Goal: Information Seeking & Learning: Learn about a topic

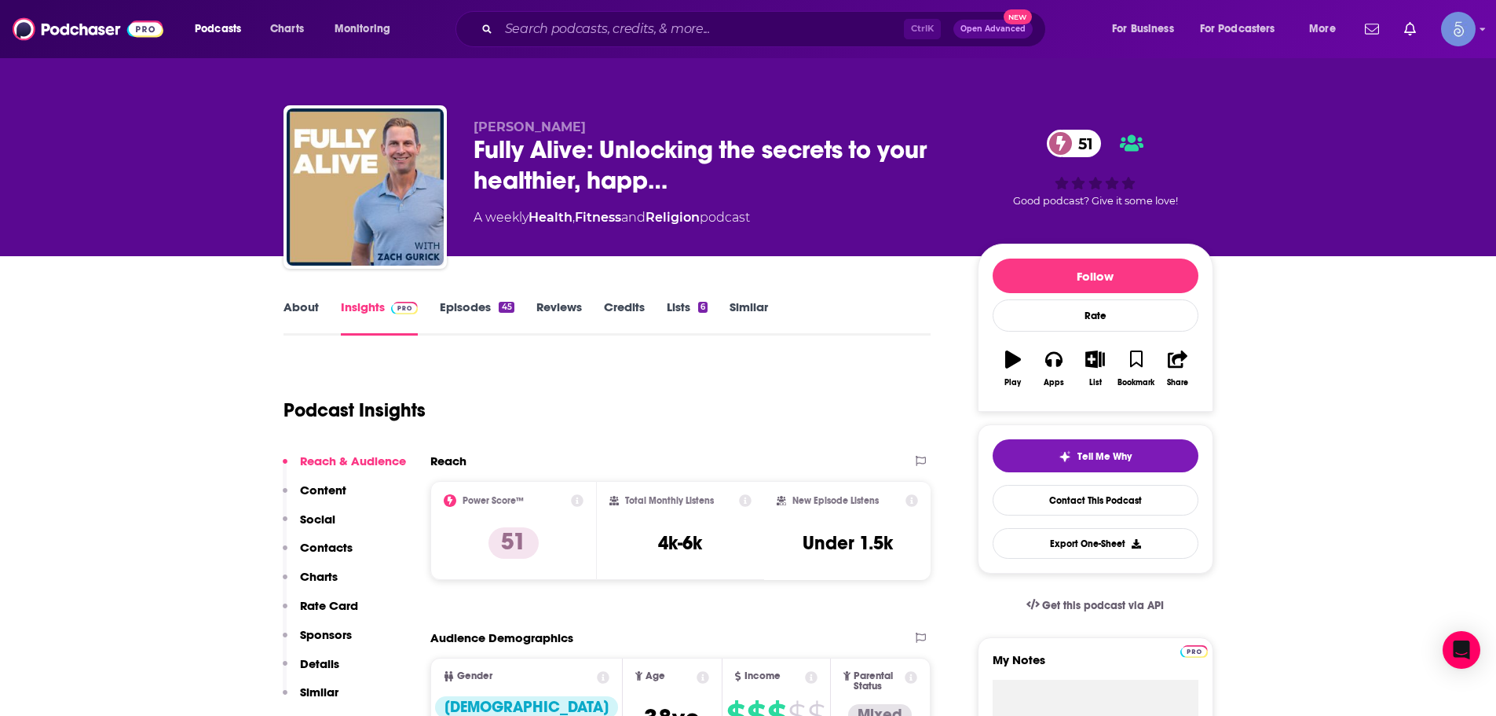
click at [601, 11] on div "Ctrl K Open Advanced New" at bounding box center [751, 29] width 591 height 36
drag, startPoint x: 601, startPoint y: 11, endPoint x: 592, endPoint y: 41, distance: 31.3
click at [592, 33] on div "Ctrl K Open Advanced New" at bounding box center [751, 29] width 591 height 36
click at [640, 27] on input "Search podcasts, credits, & more..." at bounding box center [701, 28] width 405 height 25
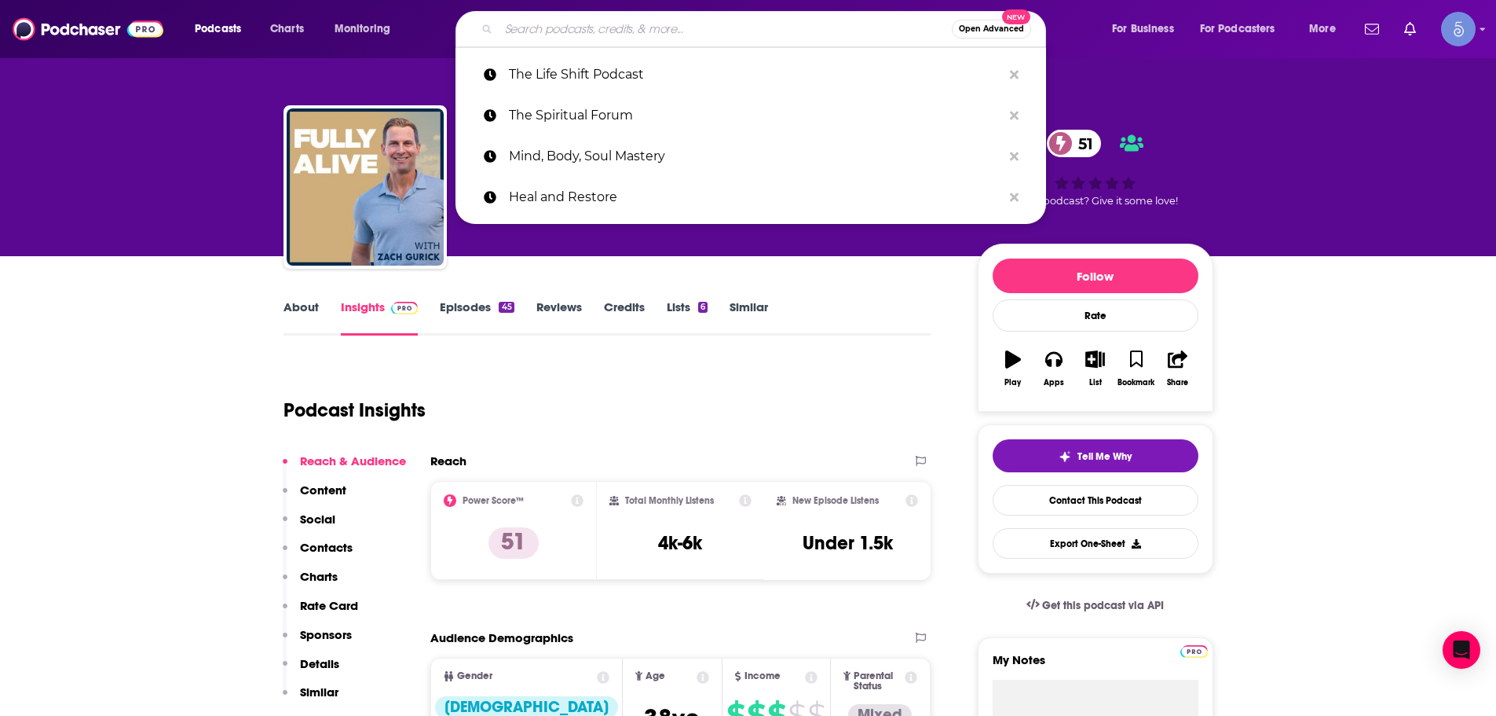
paste input "Holistic Human Performance Podcast"
type input "Holistic Human Performance Podcast"
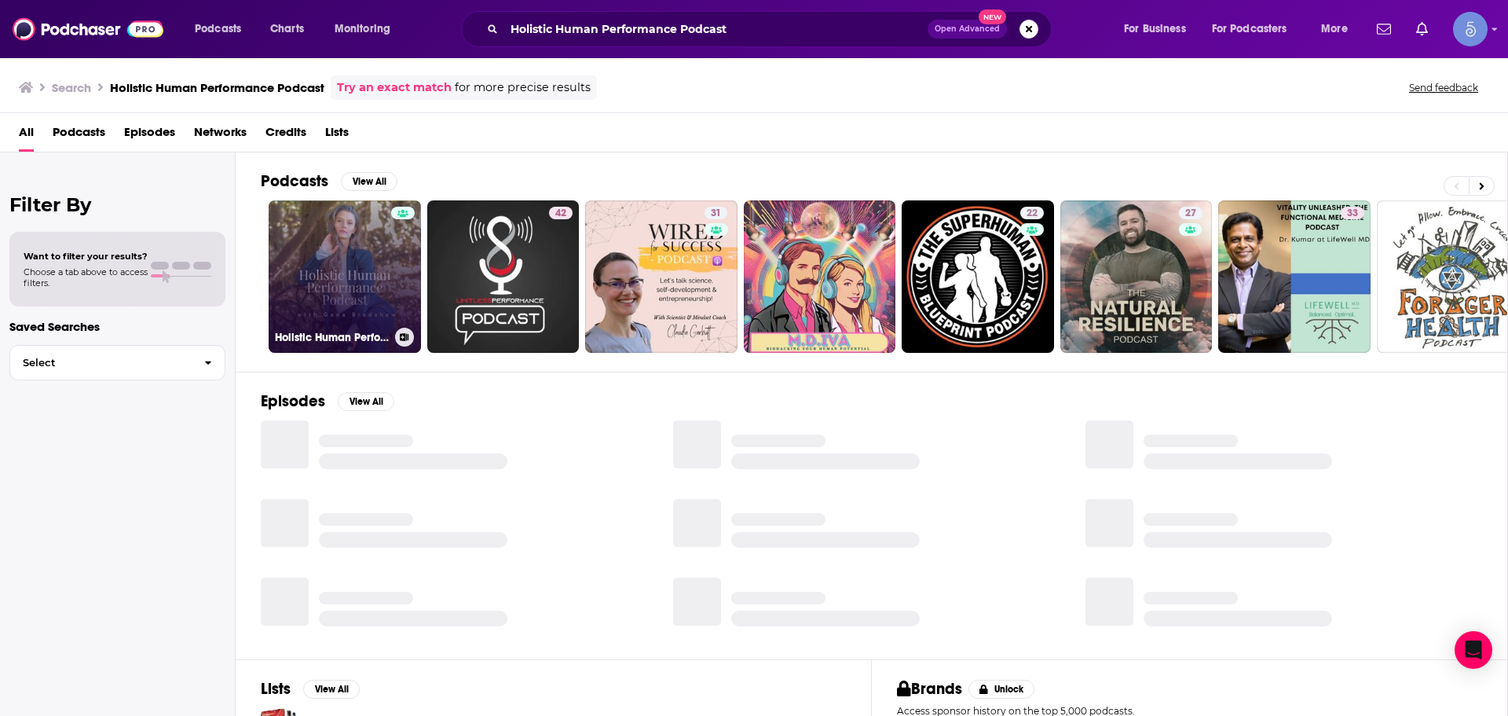
click at [349, 338] on h3 "Holistic Human Performance Podcast" at bounding box center [332, 337] width 114 height 13
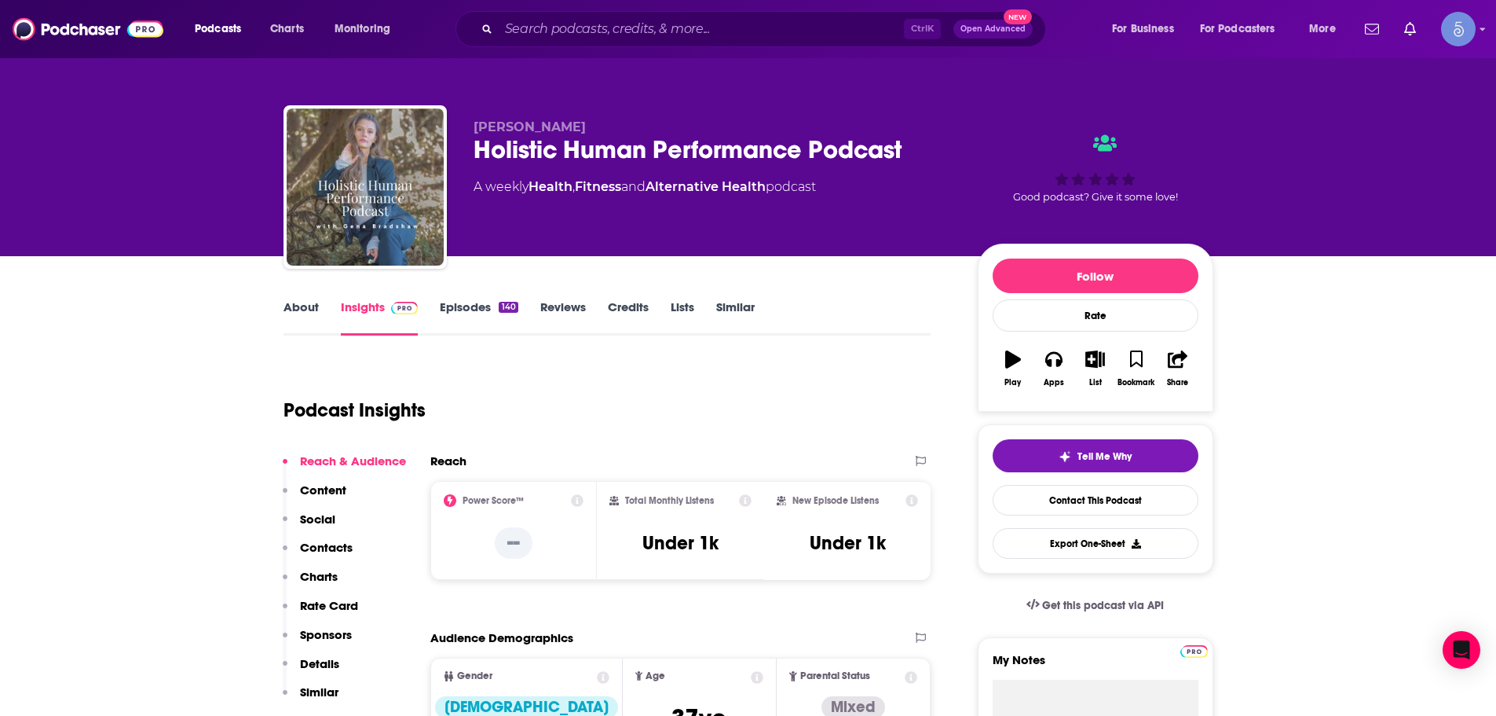
click at [584, 13] on div "Ctrl K Open Advanced New" at bounding box center [751, 29] width 591 height 36
drag, startPoint x: 584, startPoint y: 13, endPoint x: 538, endPoint y: 37, distance: 51.3
click at [538, 37] on input "Search podcasts, credits, & more..." at bounding box center [701, 28] width 405 height 25
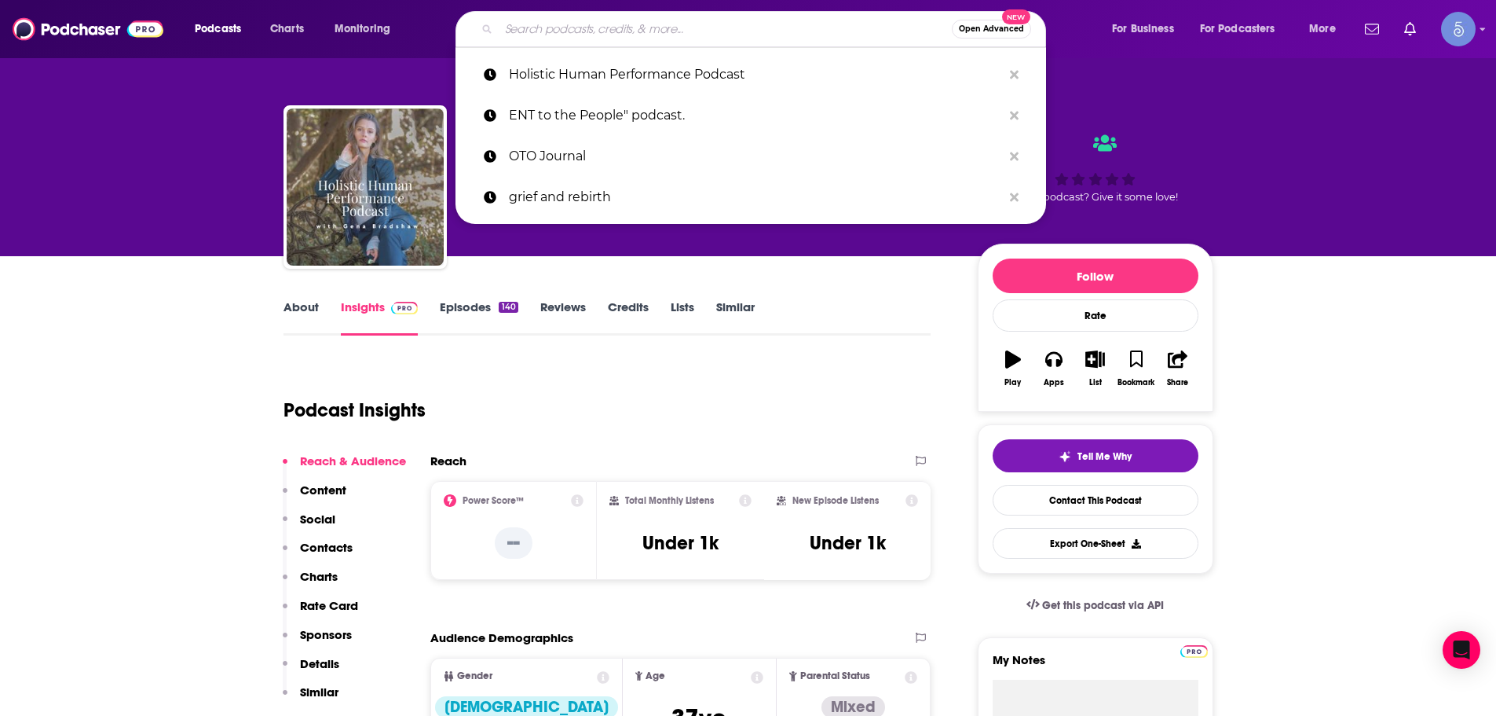
paste input "Holistic Human Performance Podcast"
type input "Holistic Human Performance Podcast"
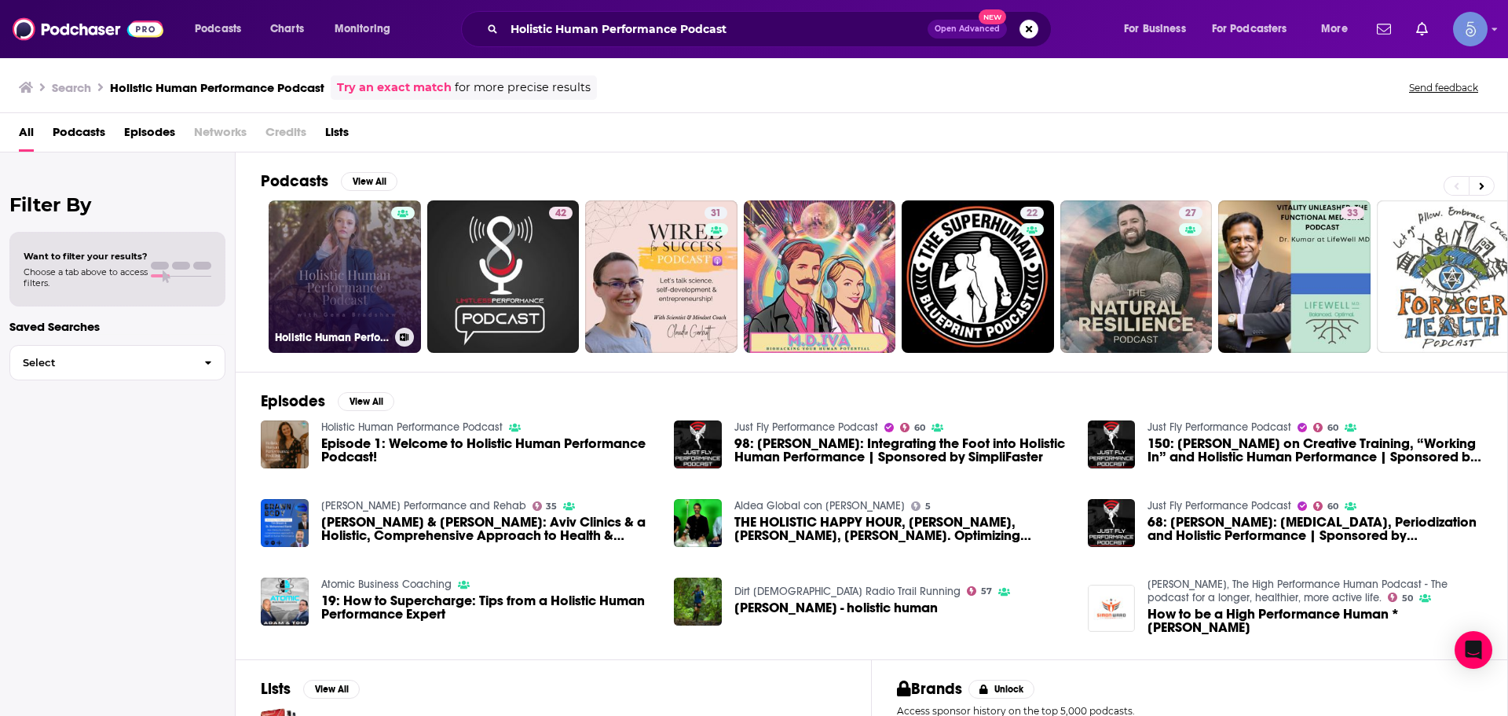
click at [324, 252] on link "Holistic Human Performance Podcast" at bounding box center [345, 276] width 152 height 152
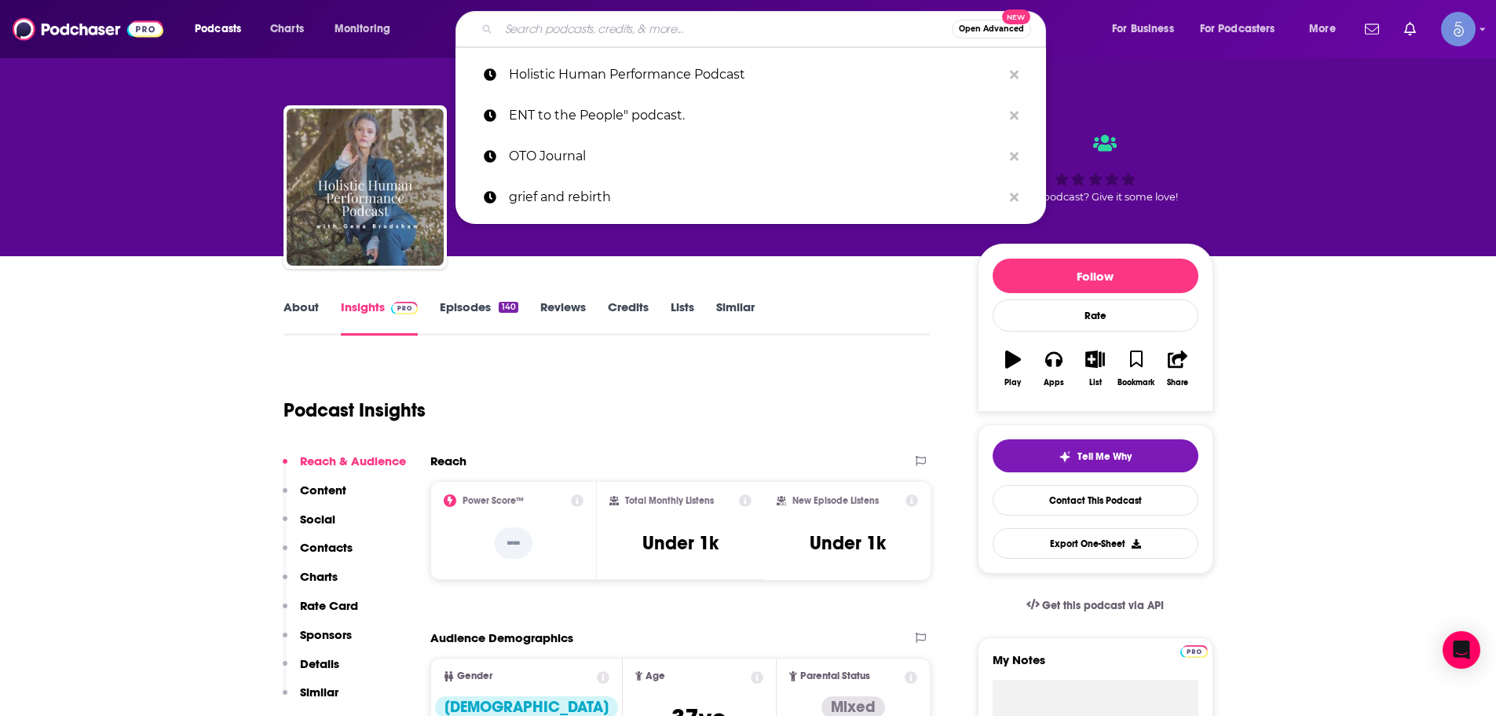
click at [678, 38] on input "Search podcasts, credits, & more..." at bounding box center [725, 28] width 453 height 25
paste input "Train Hard and Recover Smart"
type input "Train Hard and Recover Smart"
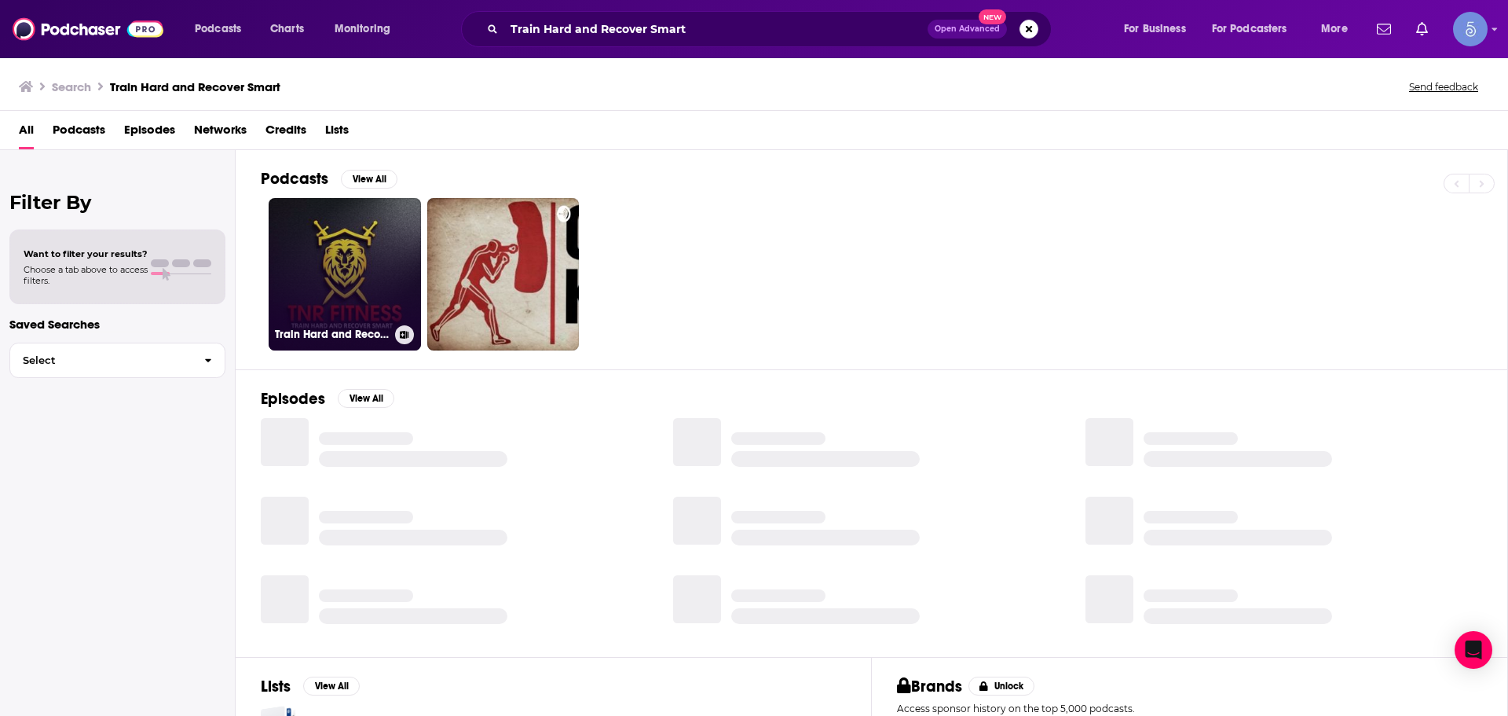
click at [339, 296] on link "Train Hard and Recover Smart" at bounding box center [345, 274] width 152 height 152
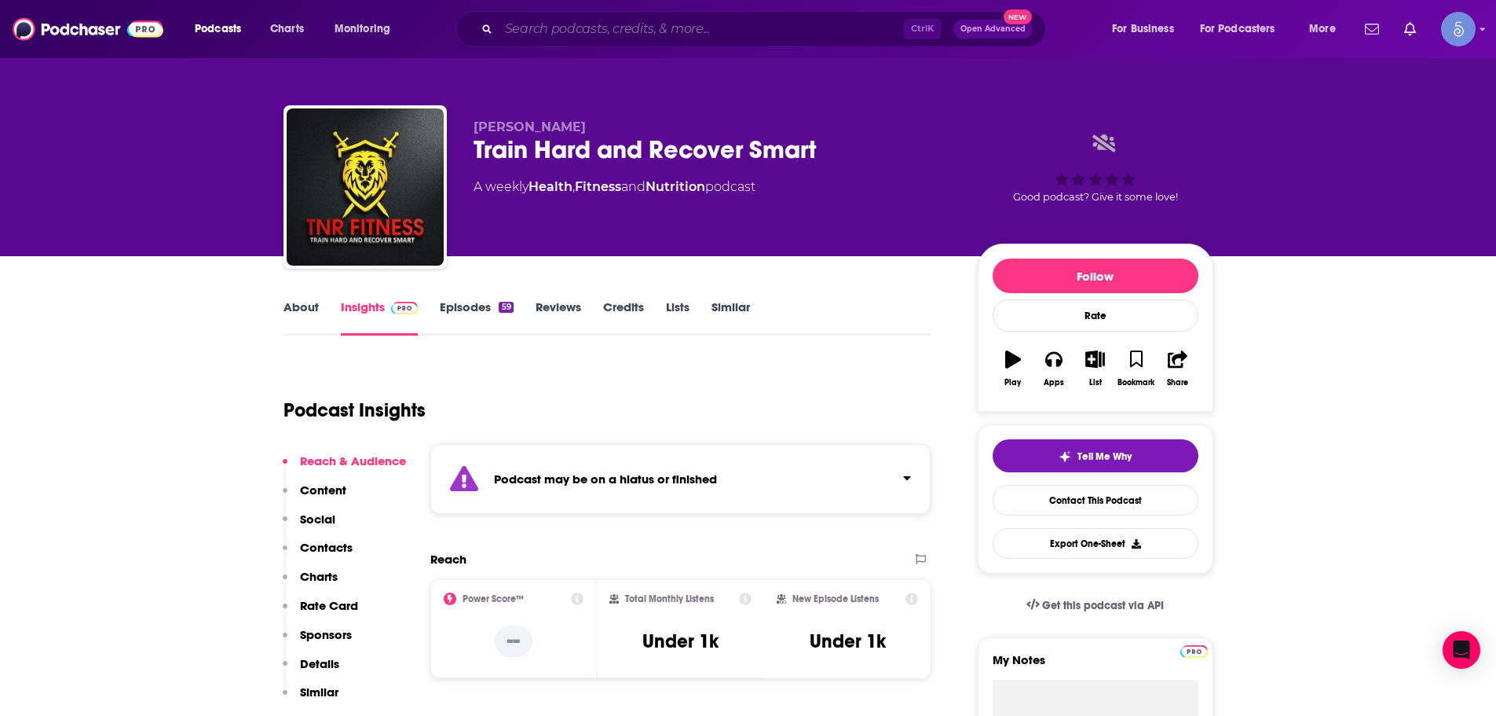
click at [727, 31] on input "Search podcasts, credits, & more..." at bounding box center [701, 28] width 405 height 25
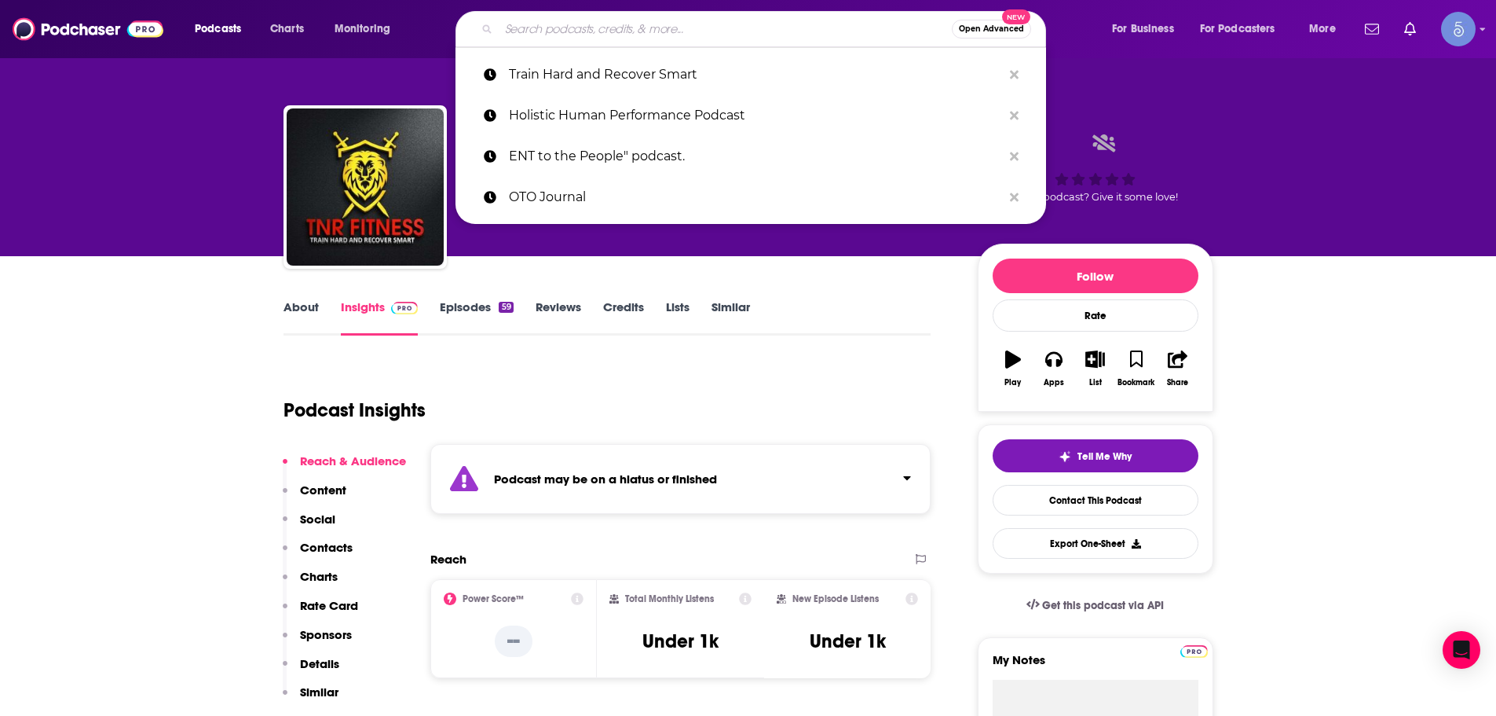
paste input "The Mental Health & Wellness Show"
type input "The Mental Health & Wellness Show"
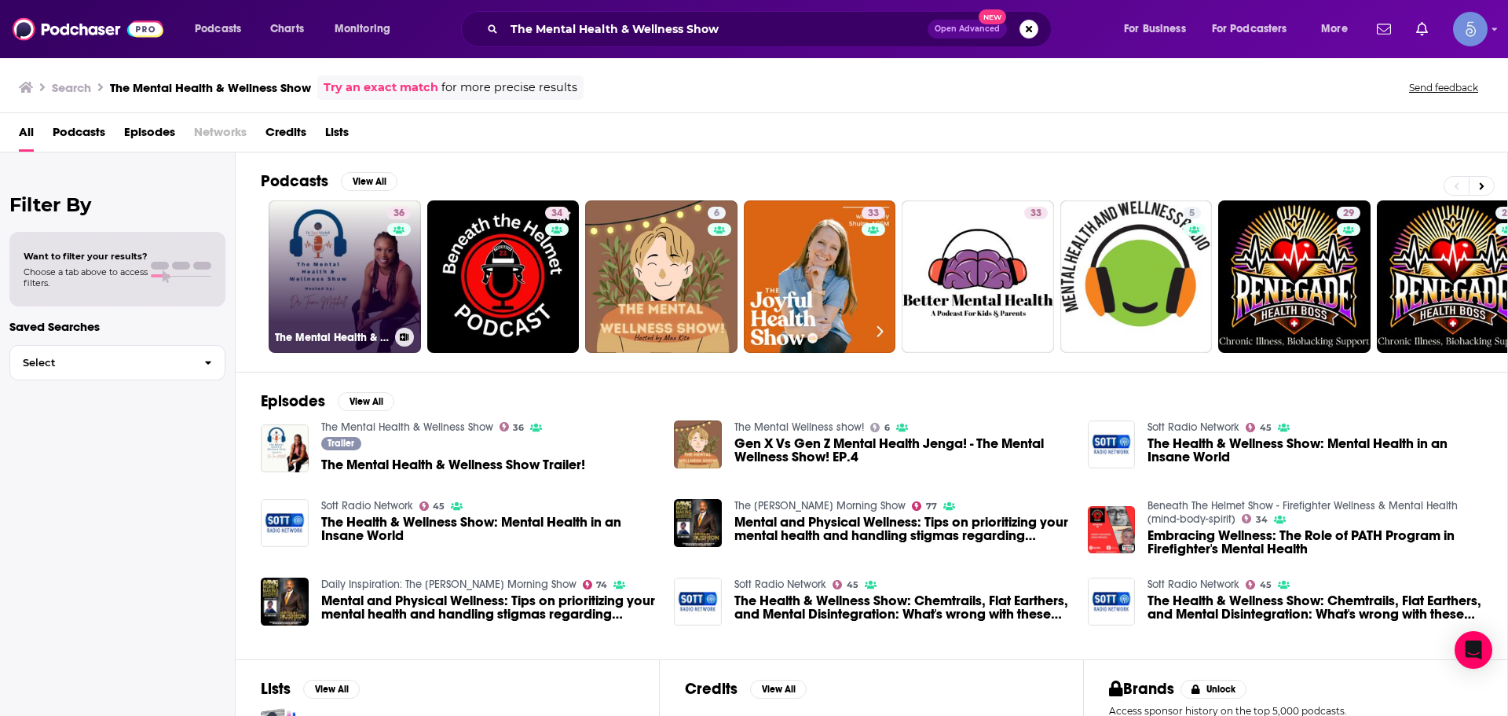
click at [335, 303] on link "36 The Mental Health & Wellness Show" at bounding box center [345, 276] width 152 height 152
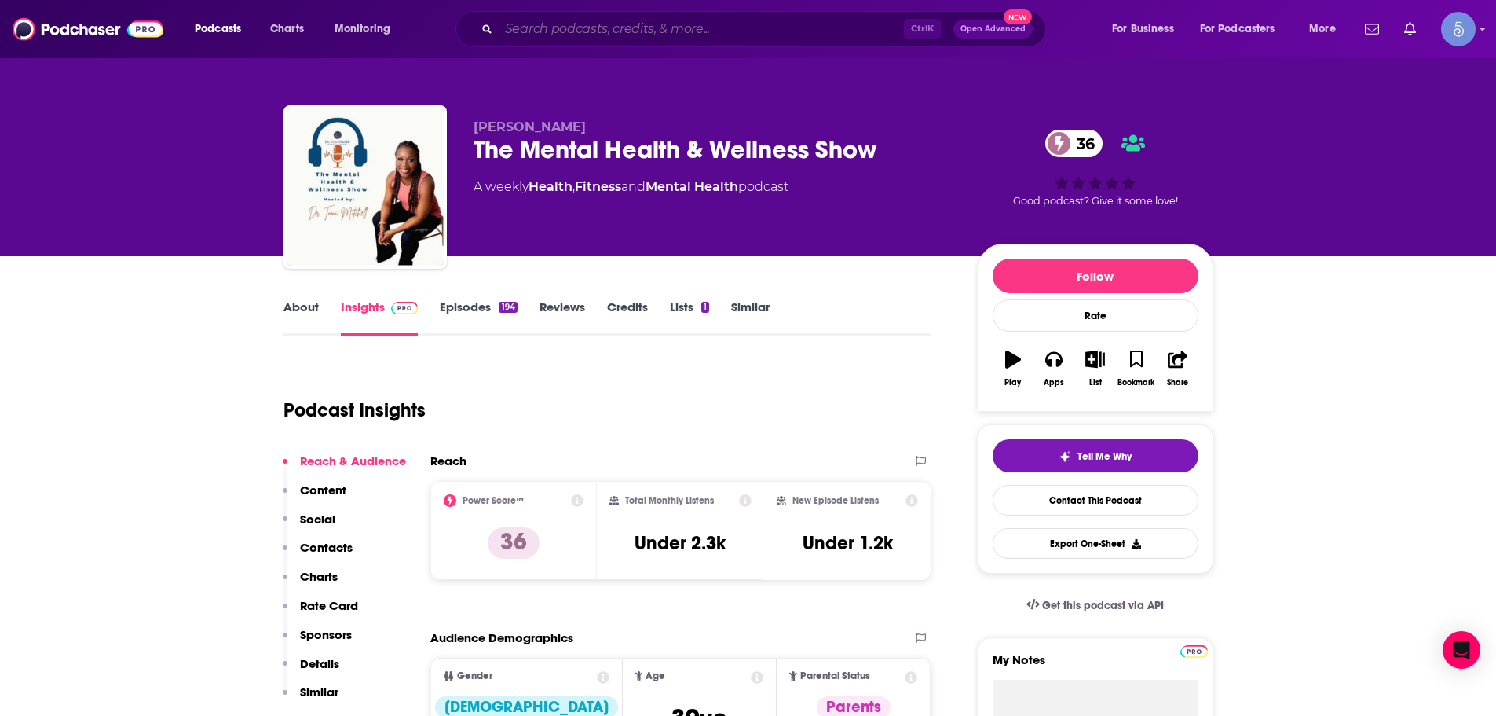
click at [812, 35] on input "Search podcasts, credits, & more..." at bounding box center [701, 28] width 405 height 25
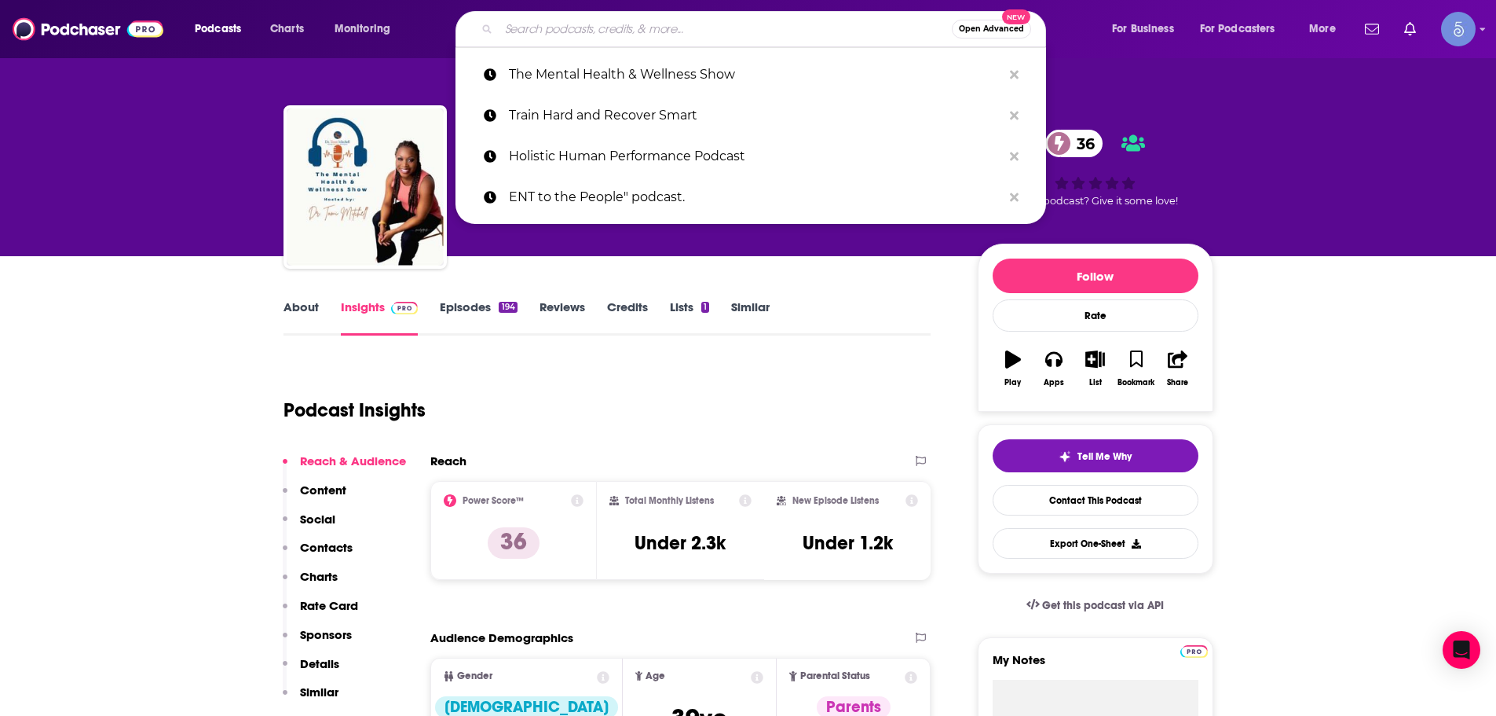
paste input "Balance Your Life"
type input "Balance Your Life"
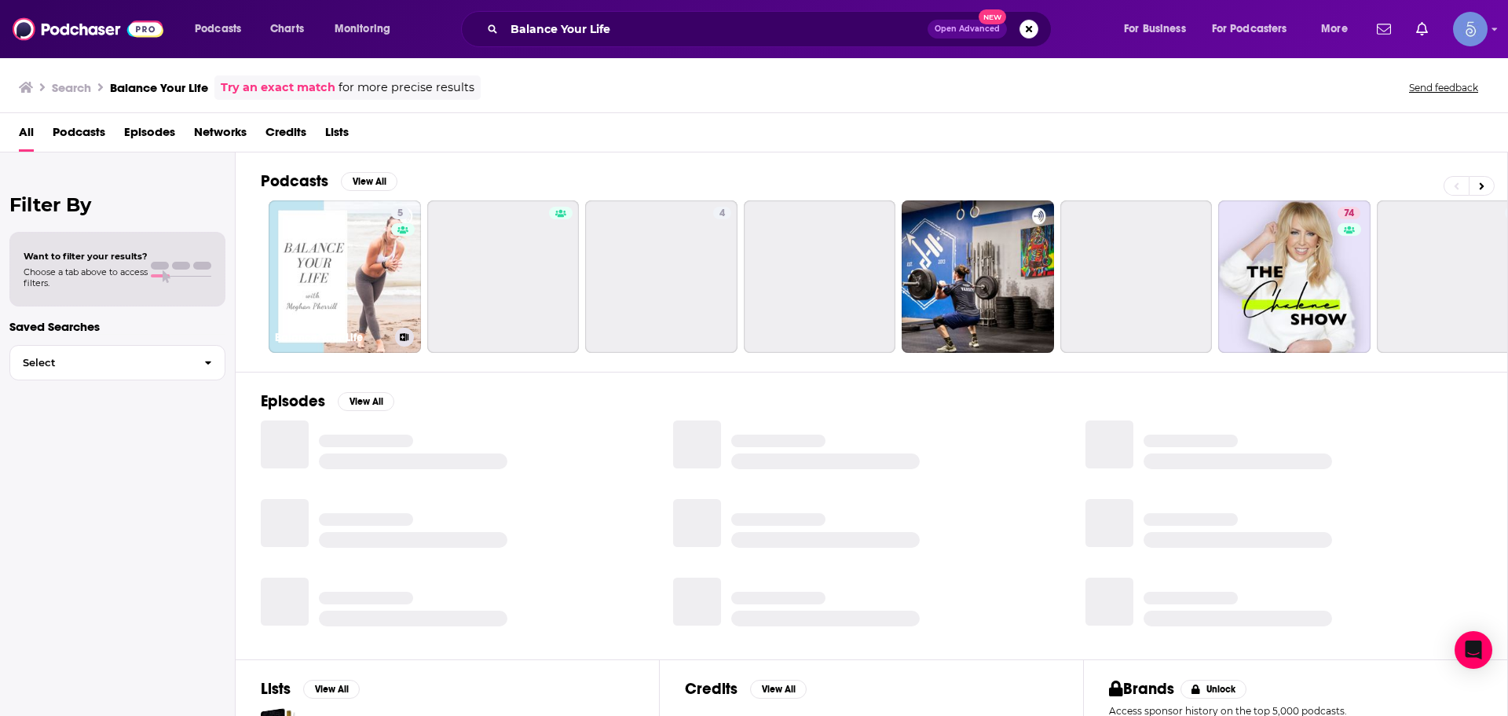
click at [330, 271] on link "5 Balance Your Life" at bounding box center [345, 276] width 152 height 152
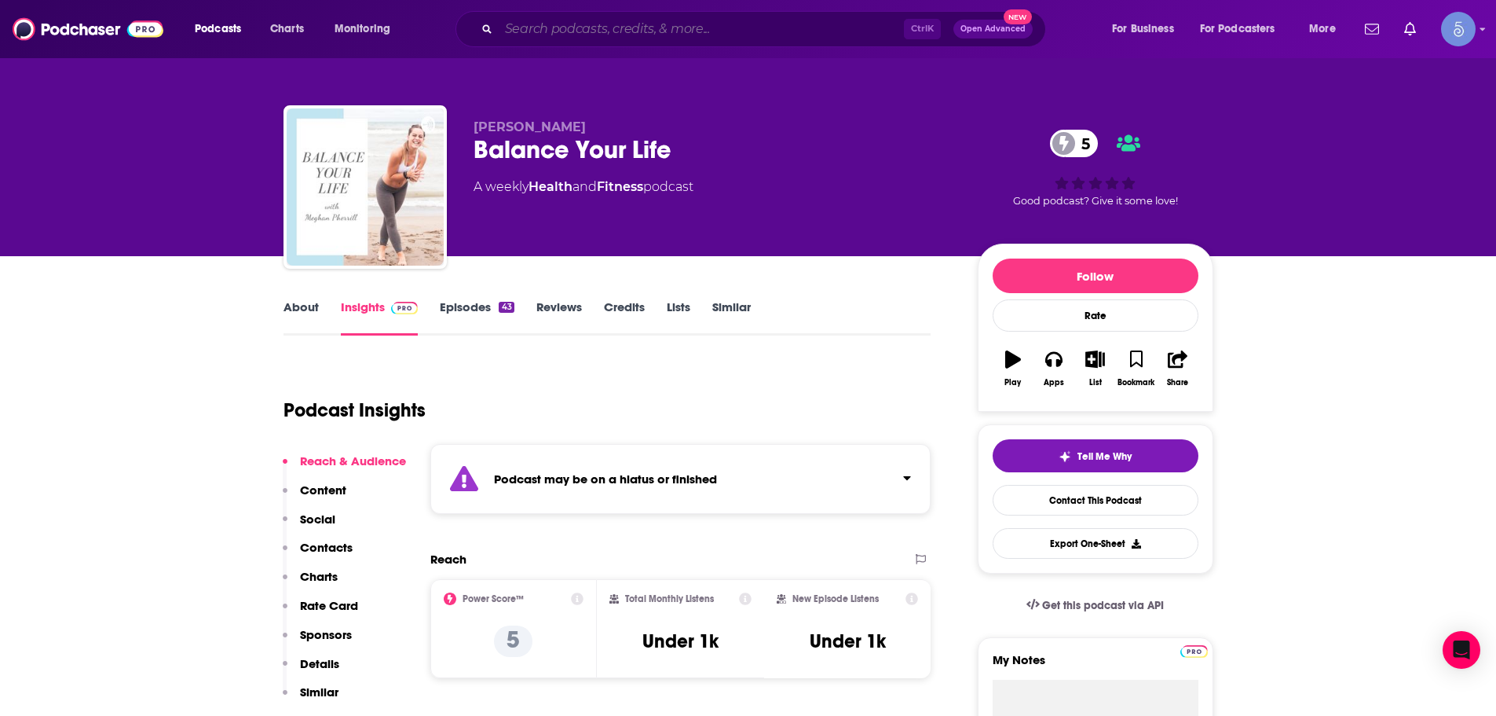
click at [729, 36] on input "Search podcasts, credits, & more..." at bounding box center [701, 28] width 405 height 25
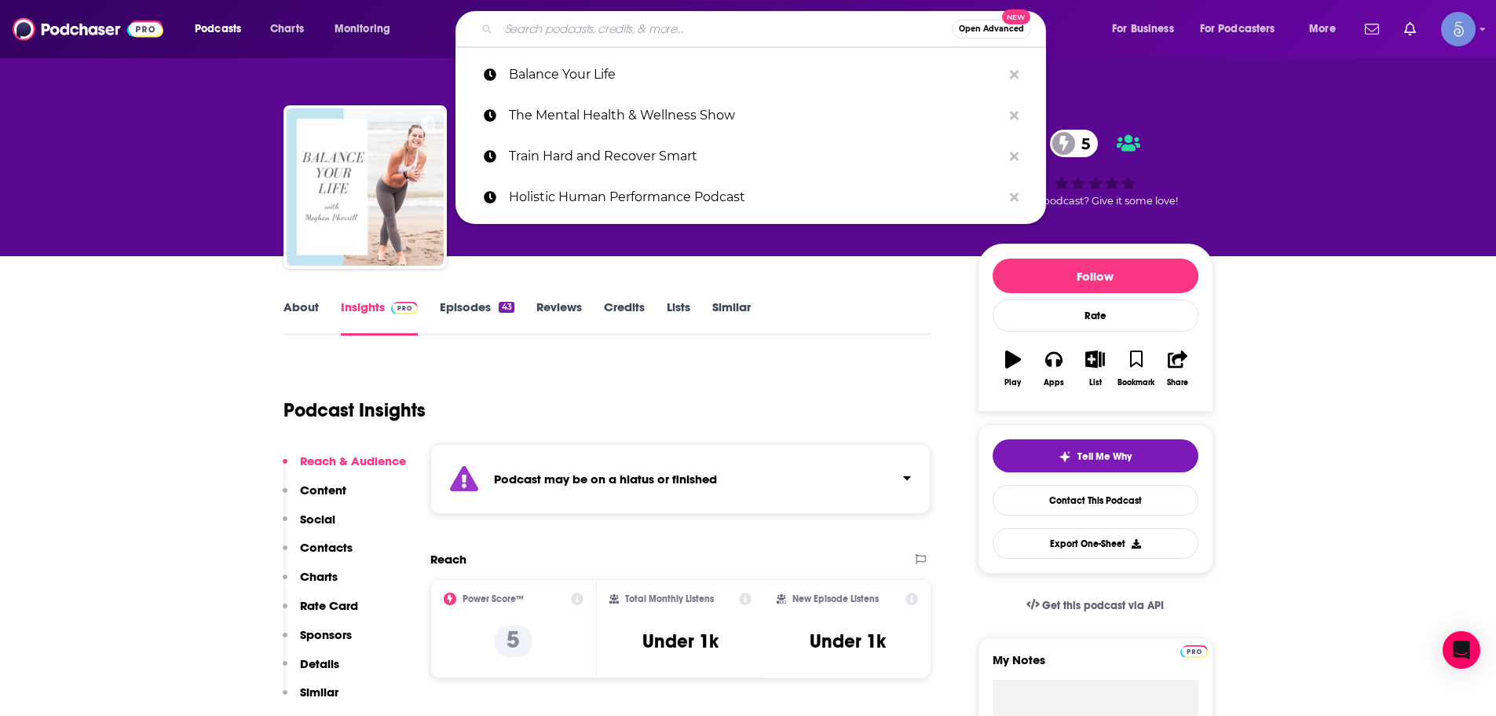
paste input "The Art of Healing"
type input "The Art of Healing"
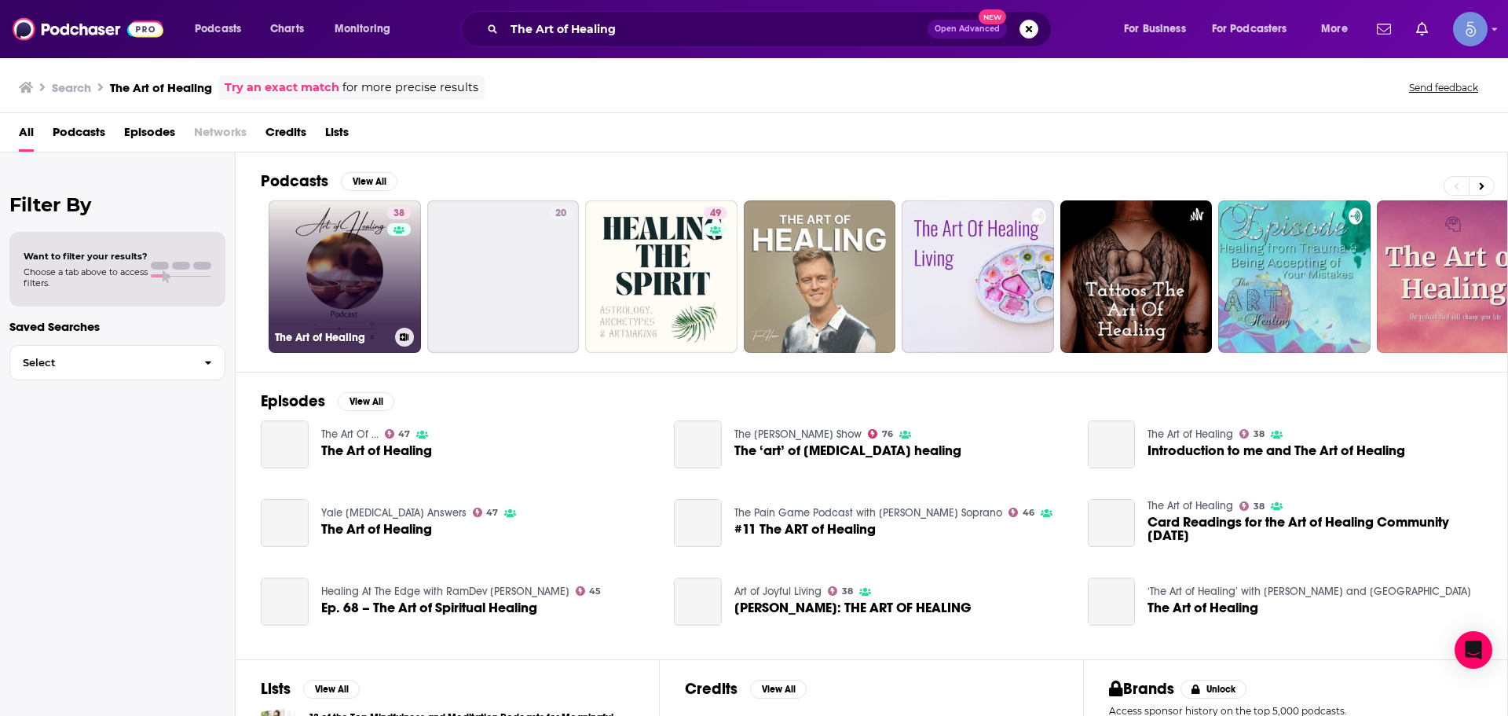
click at [377, 293] on link "38 The Art of Healing" at bounding box center [345, 276] width 152 height 152
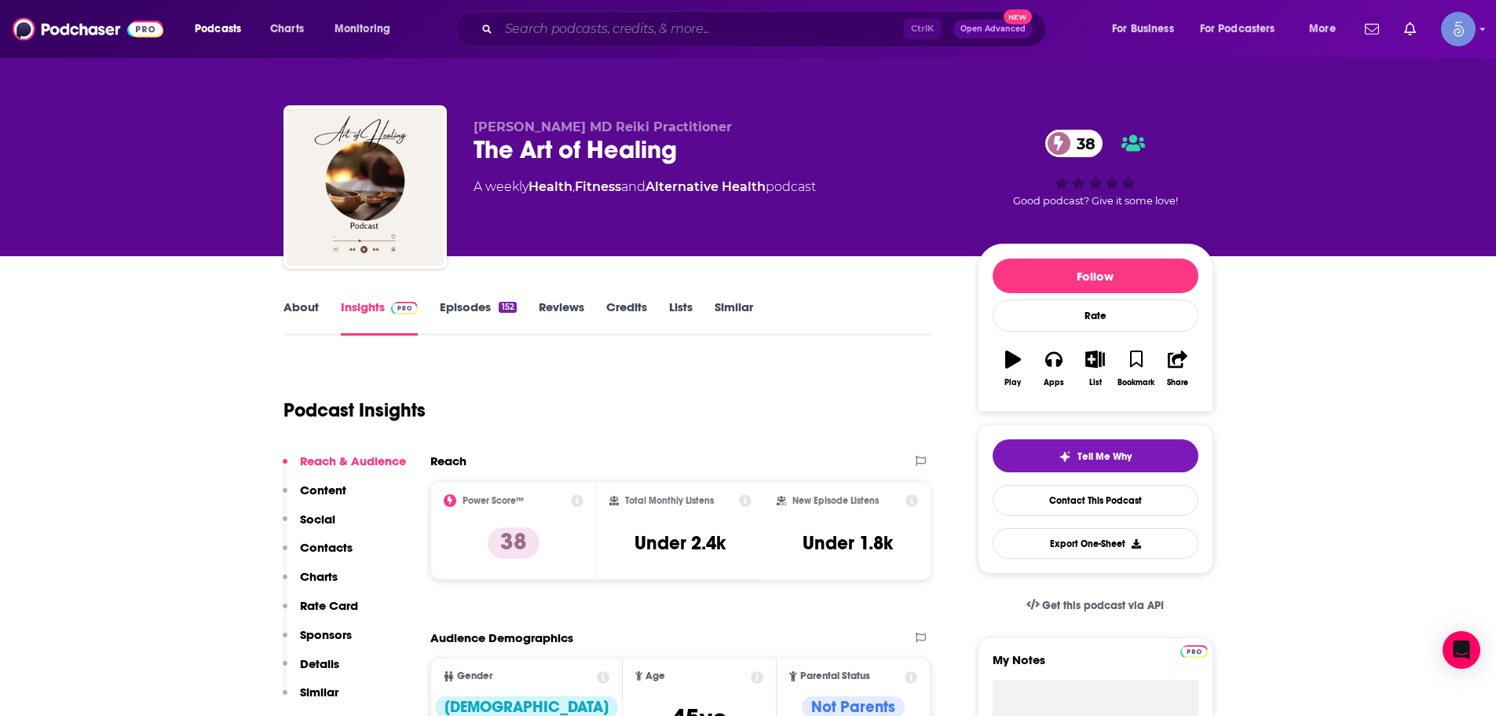
click at [827, 40] on input "Search podcasts, credits, & more..." at bounding box center [701, 28] width 405 height 25
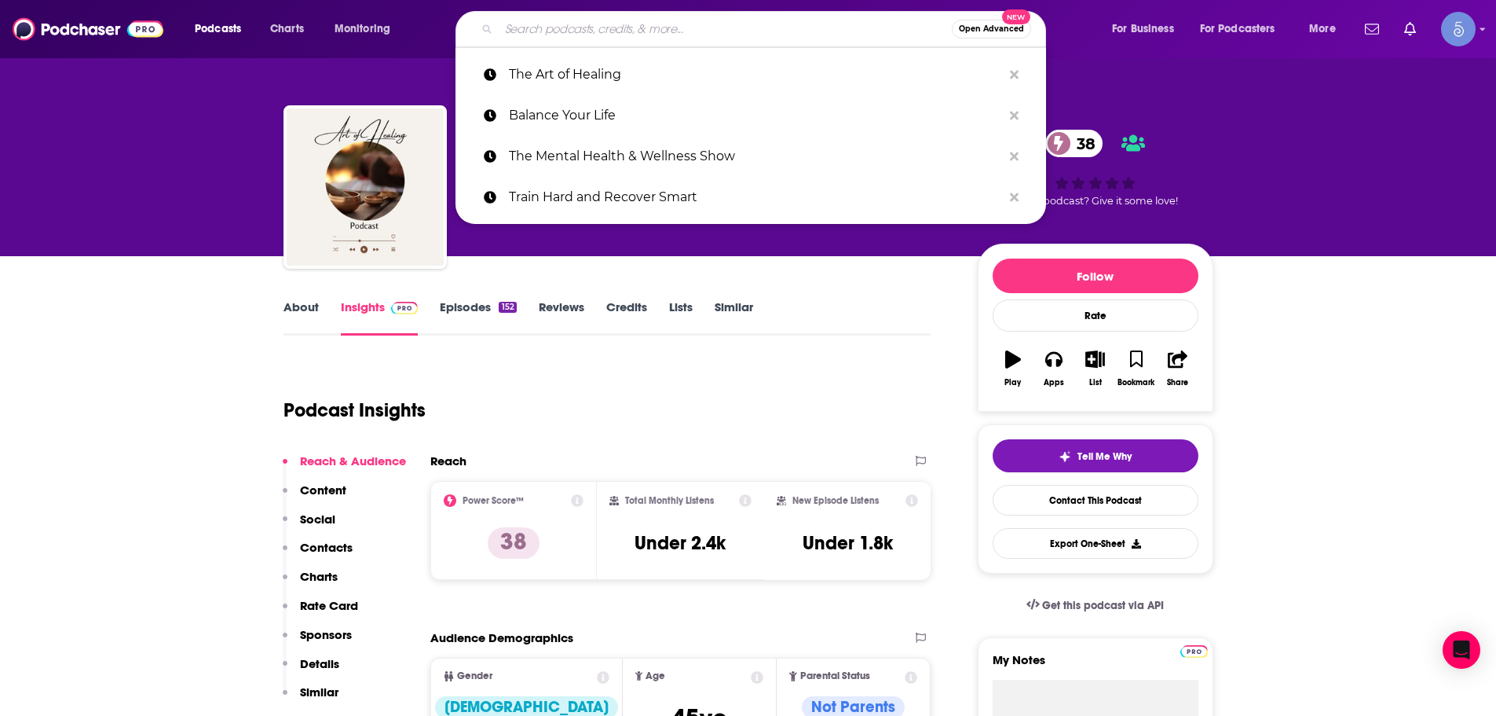
paste input "The [PERSON_NAME] Show"
type input "The [PERSON_NAME] Show"
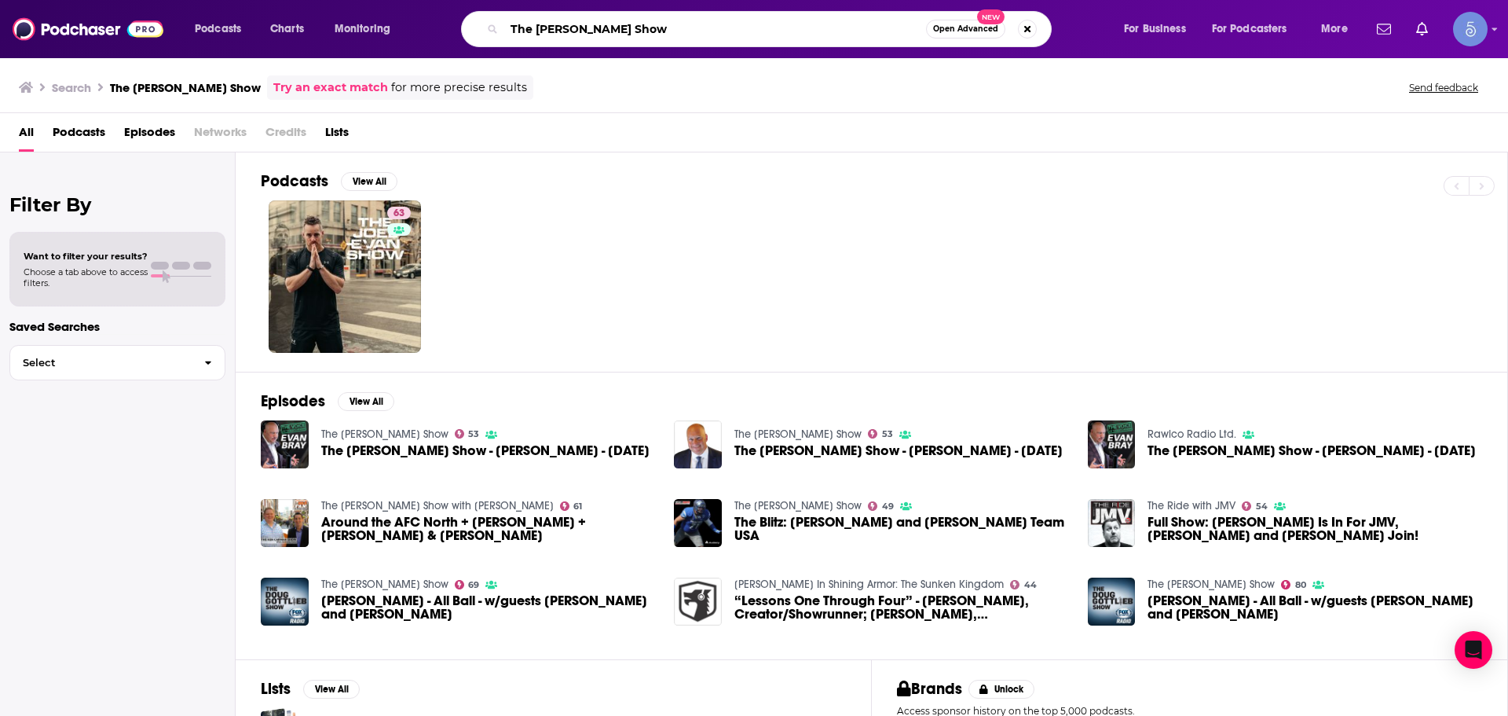
drag, startPoint x: 727, startPoint y: 40, endPoint x: 323, endPoint y: 7, distance: 405.9
click at [323, 7] on div "Podcasts Charts Monitoring The [PERSON_NAME] Show Open Advanced New For Busines…" at bounding box center [754, 29] width 1508 height 58
paste input "Green Living with Tee"
type input "Green Living with Tee"
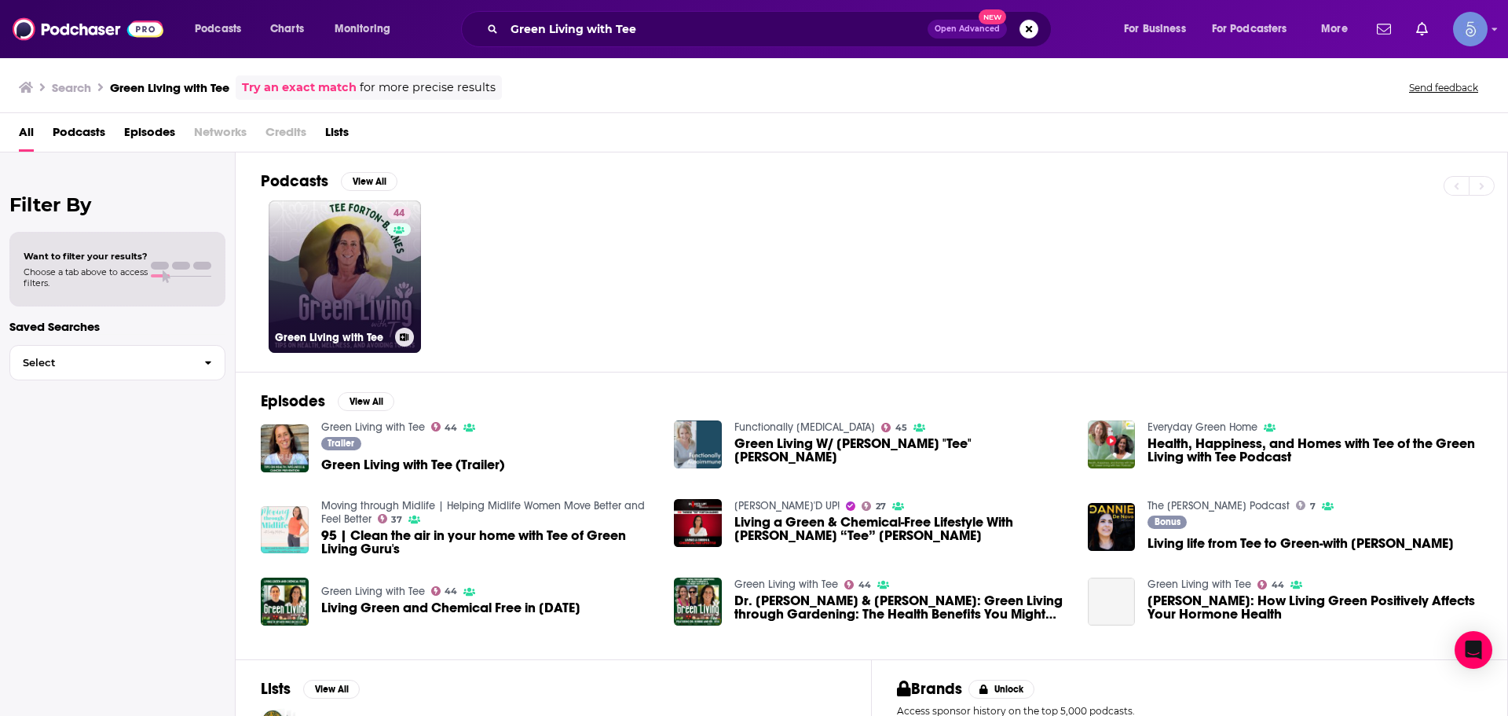
click at [389, 316] on div "44" at bounding box center [400, 267] width 27 height 121
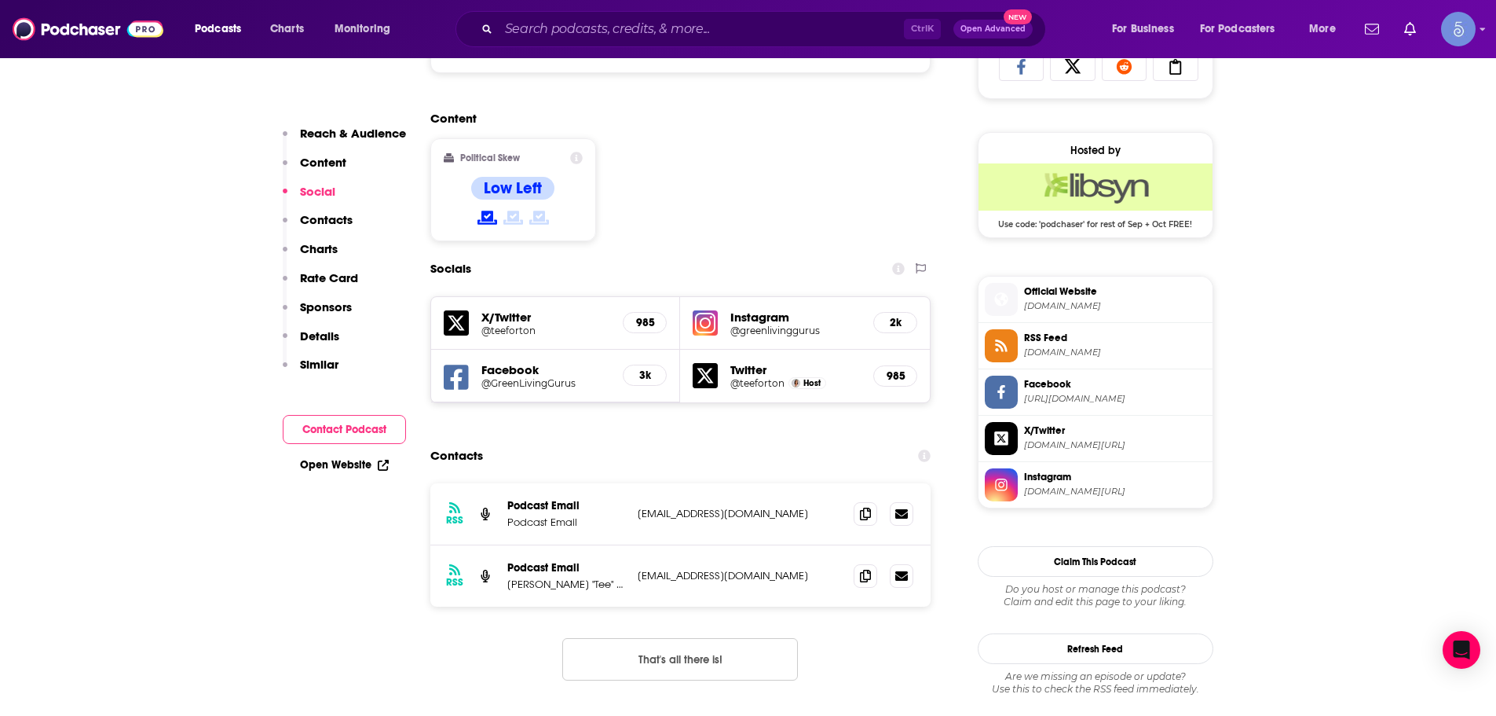
scroll to position [1100, 0]
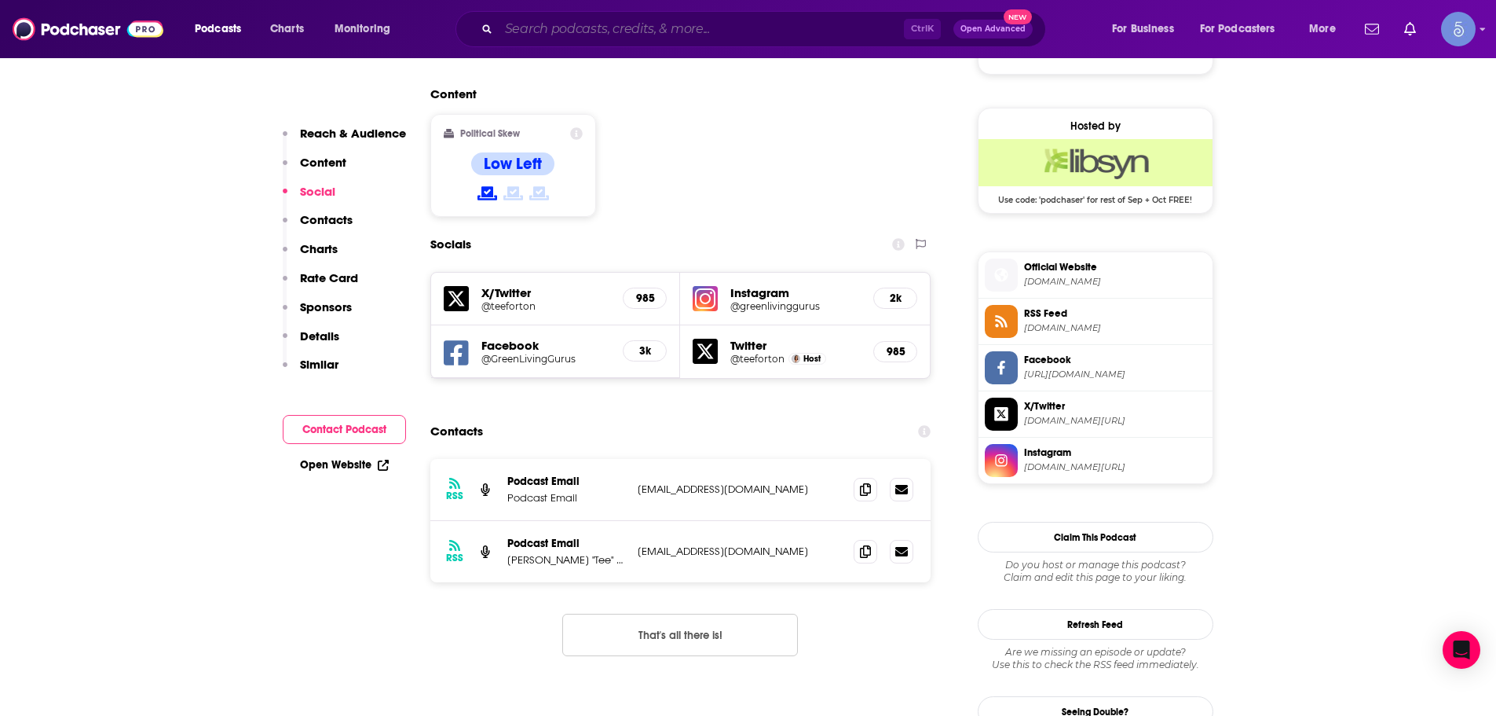
click at [745, 34] on input "Search podcasts, credits, & more..." at bounding box center [701, 28] width 405 height 25
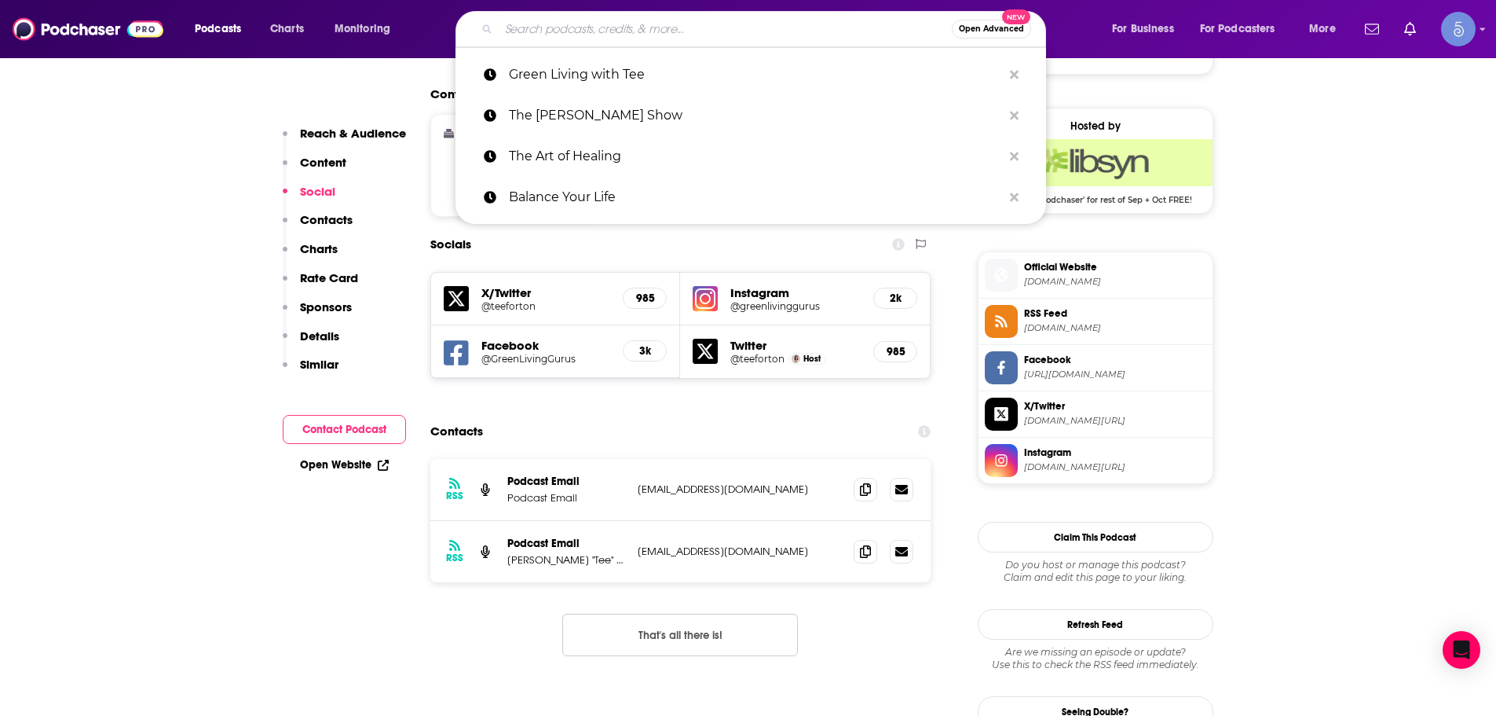
paste input "A Quest for Well-Being"
type input "A Quest for Well-Being"
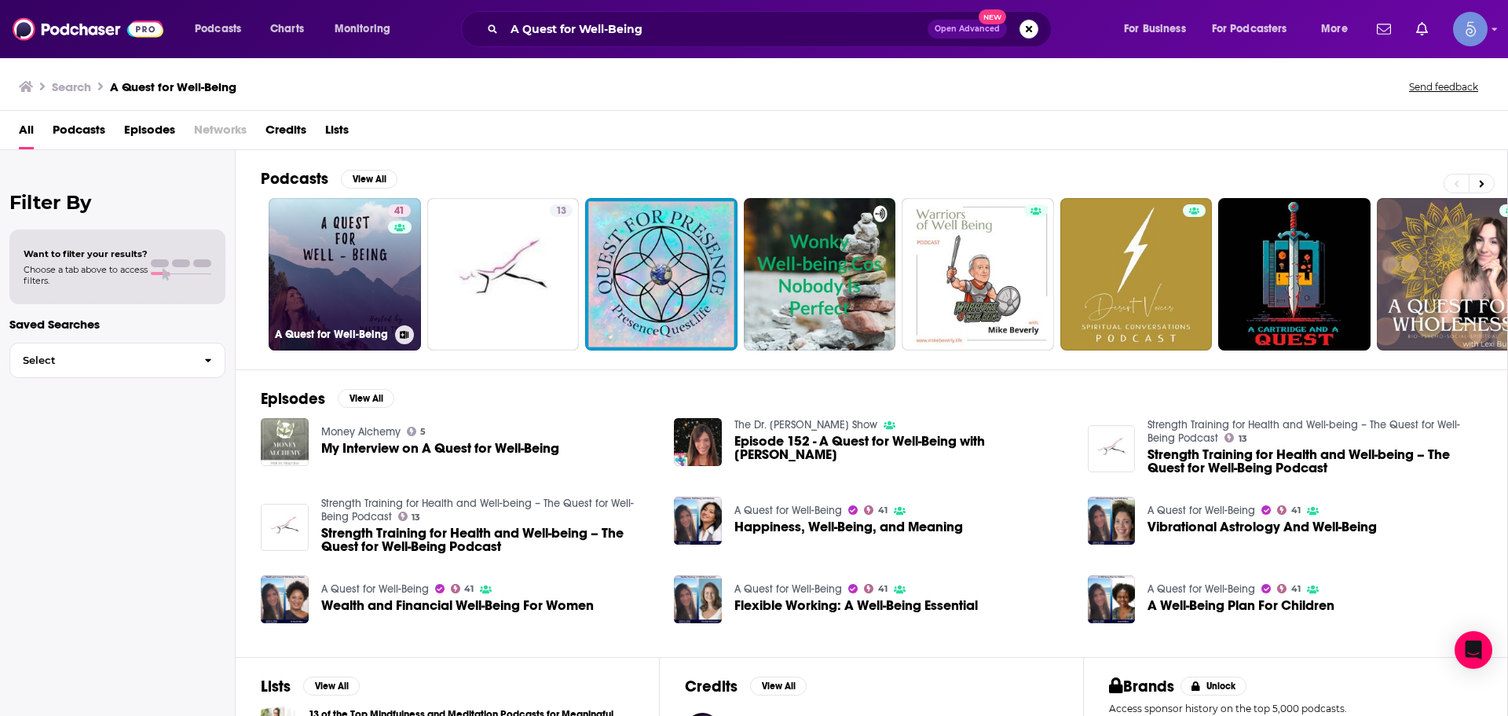
click at [311, 302] on link "41 A Quest for Well-Being" at bounding box center [345, 274] width 152 height 152
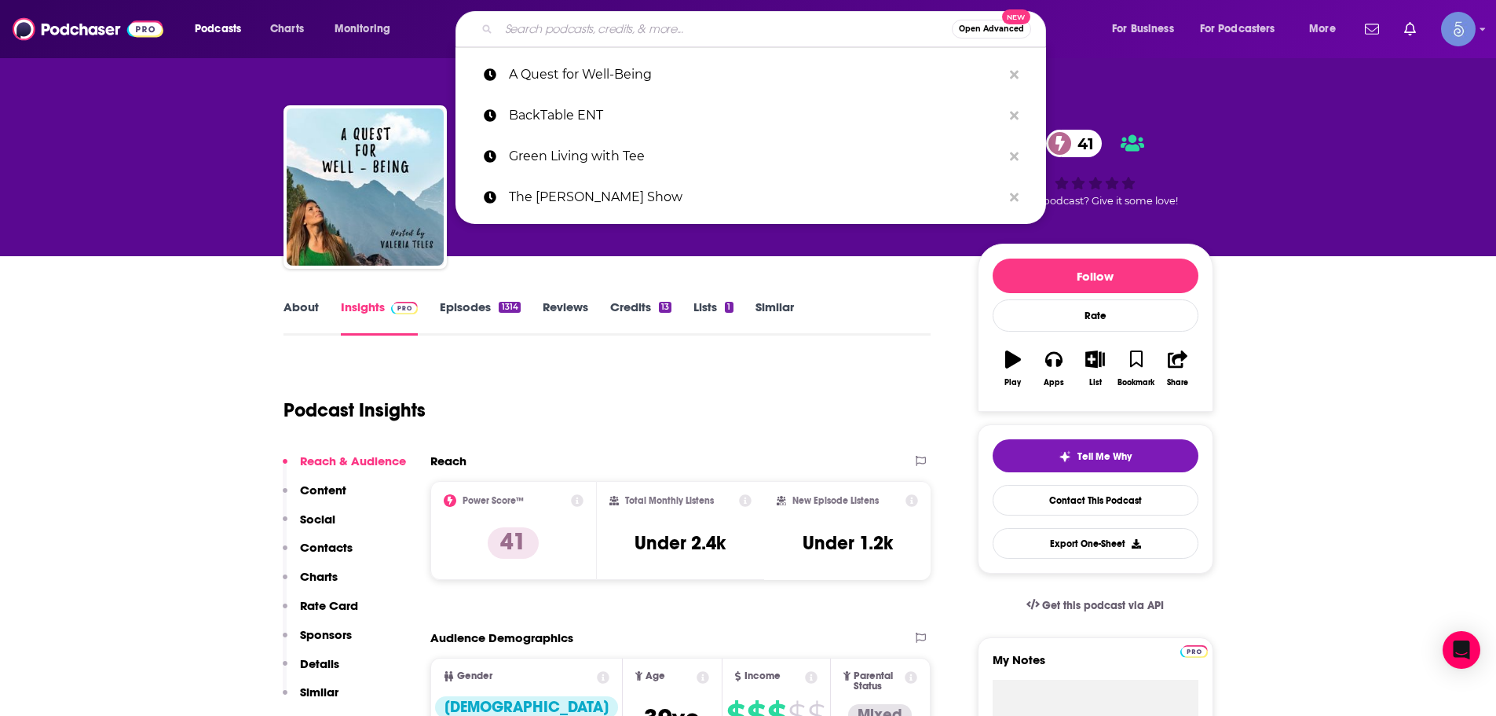
click at [819, 18] on input "Search podcasts, credits, & more..." at bounding box center [725, 28] width 453 height 25
paste input "The [DEMOGRAPHIC_DATA] Natural Health"
type input "The [DEMOGRAPHIC_DATA] Natural Health"
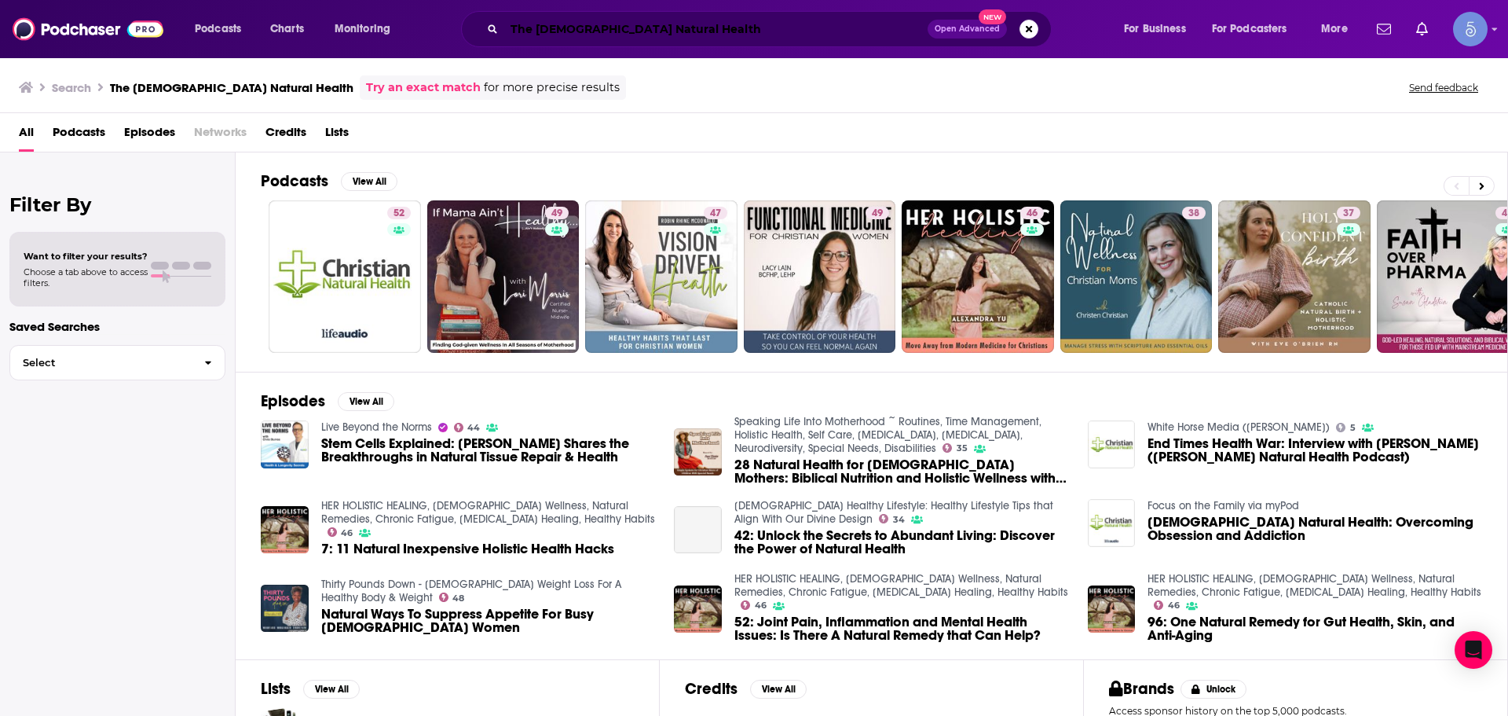
click at [789, 38] on input "The [DEMOGRAPHIC_DATA] Natural Health" at bounding box center [715, 28] width 423 height 25
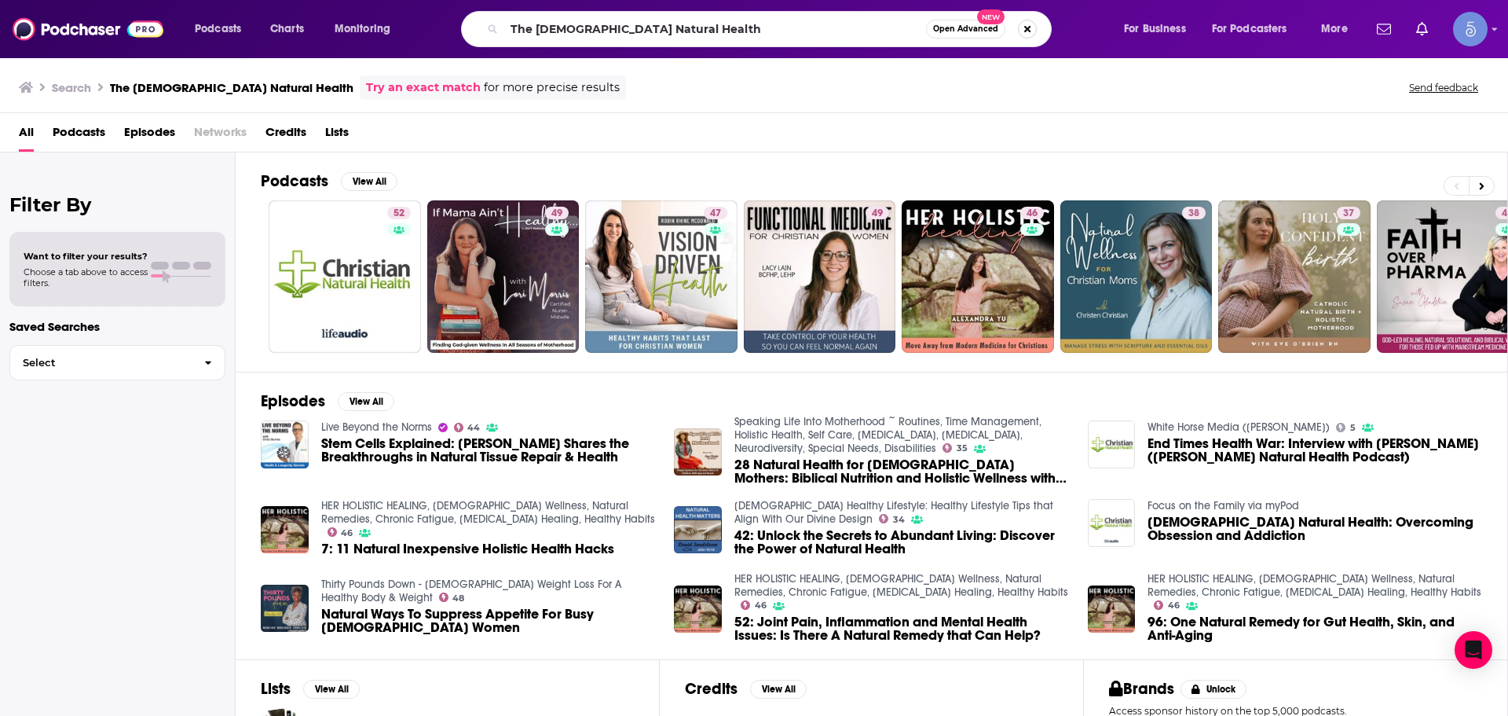
drag, startPoint x: 787, startPoint y: 38, endPoint x: 1018, endPoint y: 27, distance: 231.2
click at [1018, 27] on button "Search podcasts, credits, & more..." at bounding box center [1027, 29] width 19 height 19
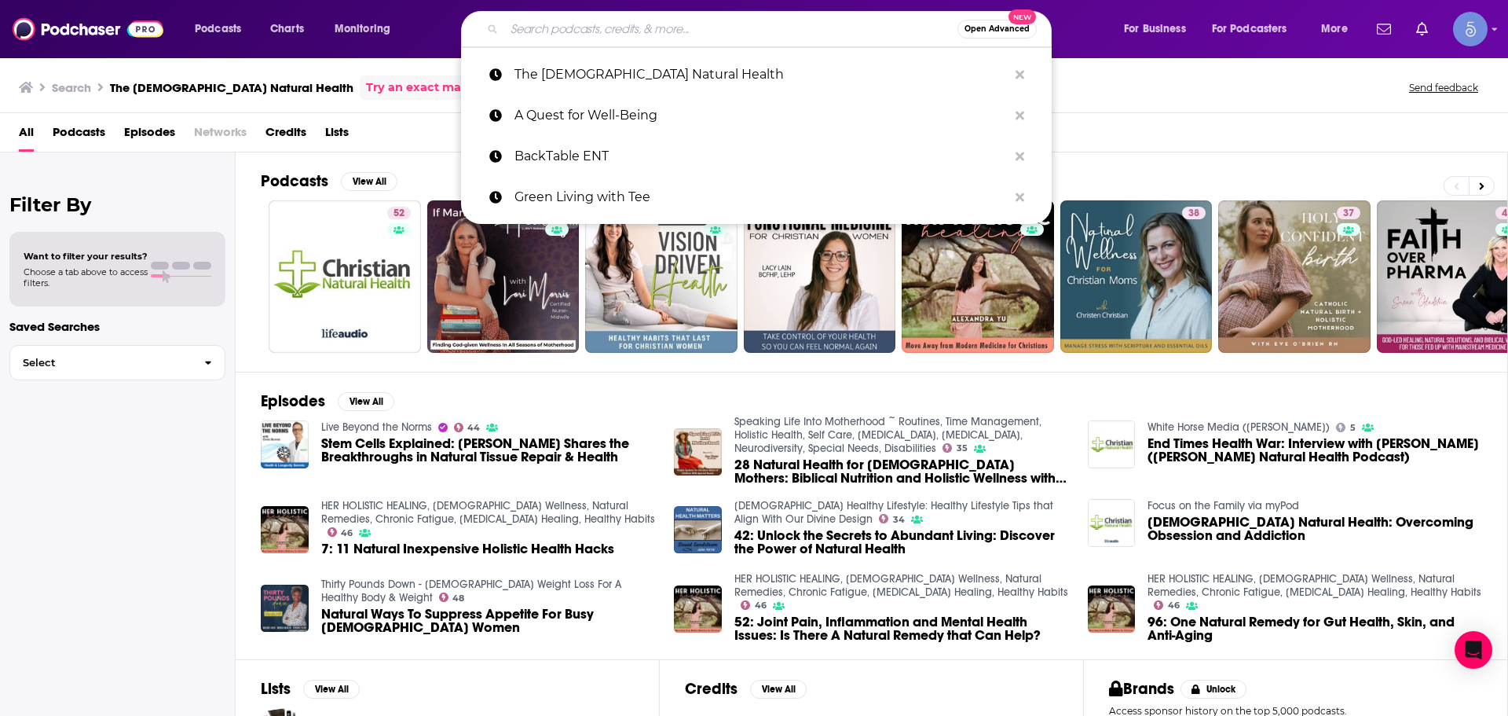
paste input "Balanced Wellness Solutions Podcast"
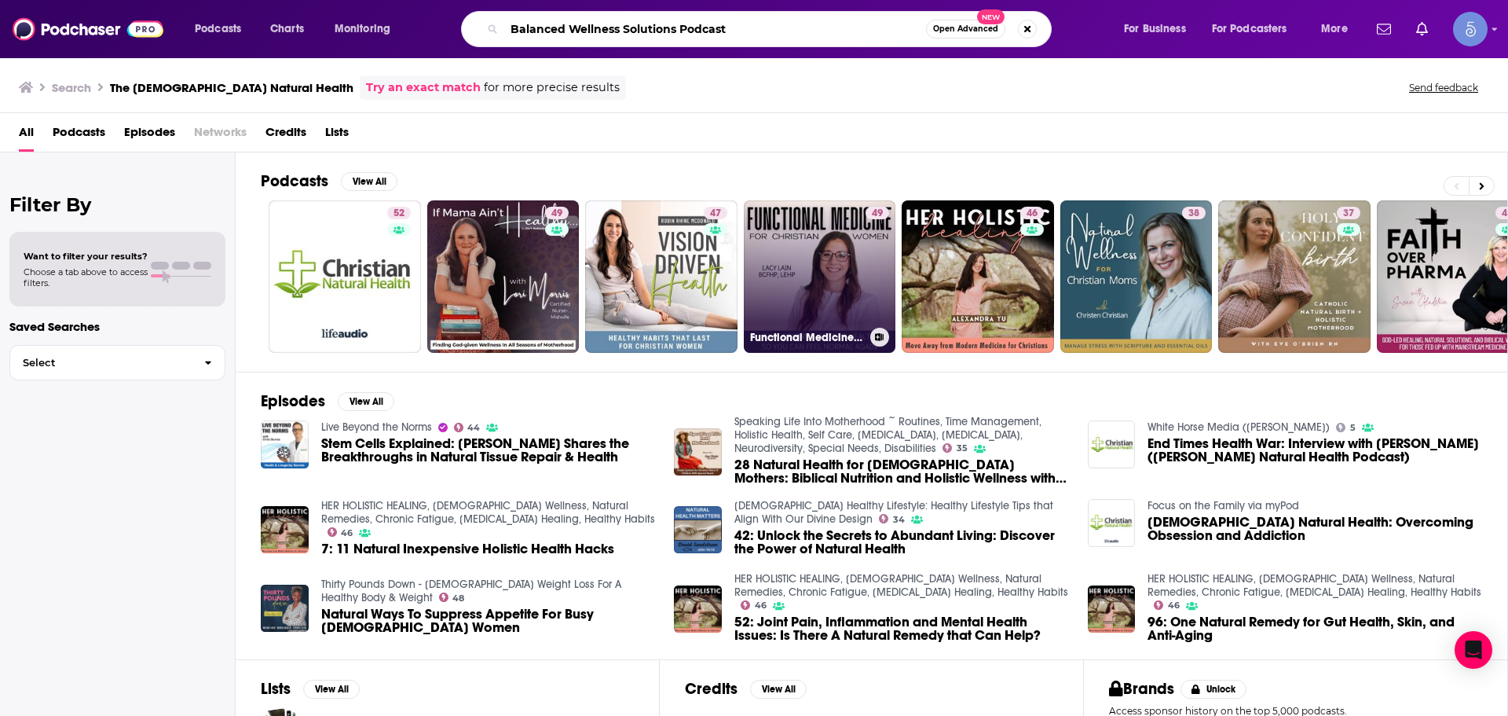
type input "Balanced Wellness Solutions Podcast"
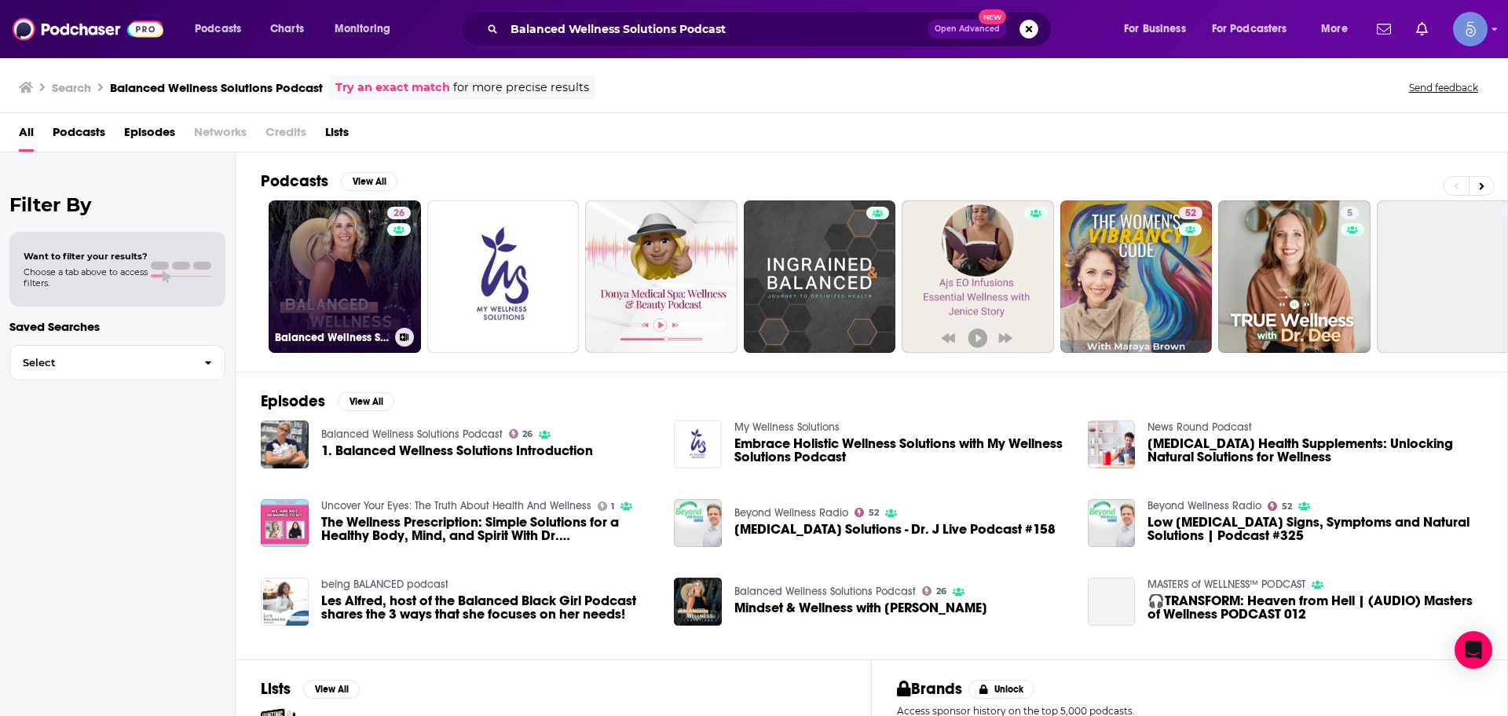
click at [370, 284] on link "26 Balanced Wellness Solutions Podcast" at bounding box center [345, 276] width 152 height 152
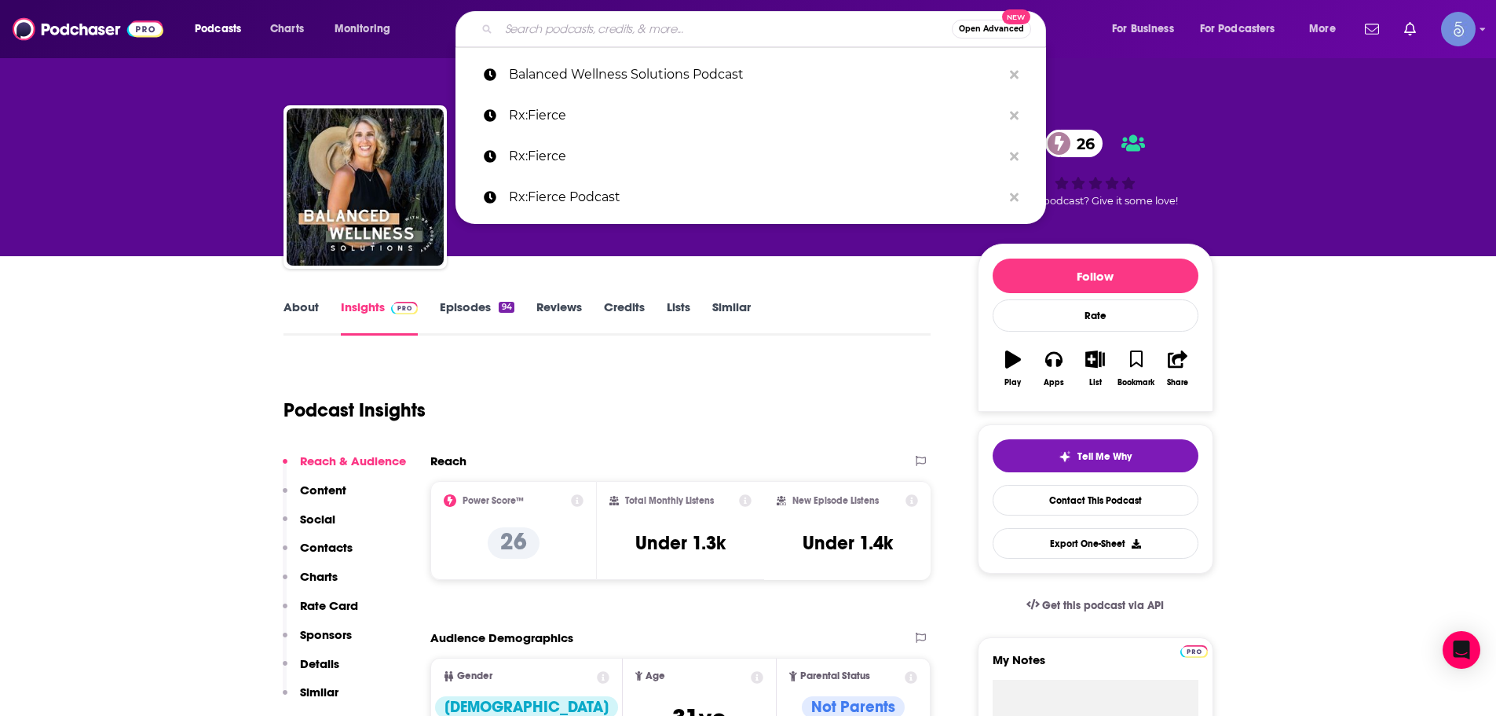
click at [571, 27] on input "Search podcasts, credits, & more..." at bounding box center [725, 28] width 453 height 25
paste input "Balance Your Life"
type input "Balance Your Life"
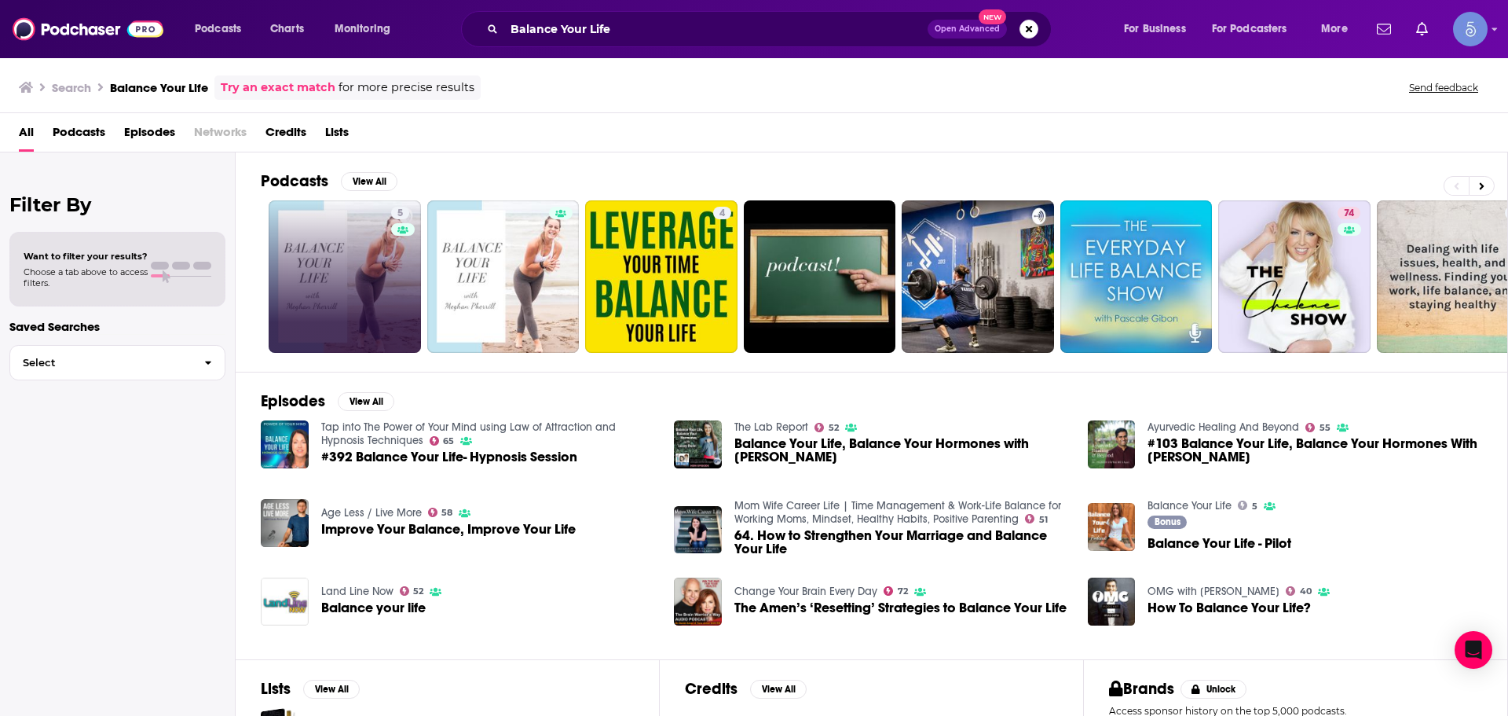
click at [309, 287] on link "5" at bounding box center [345, 276] width 152 height 152
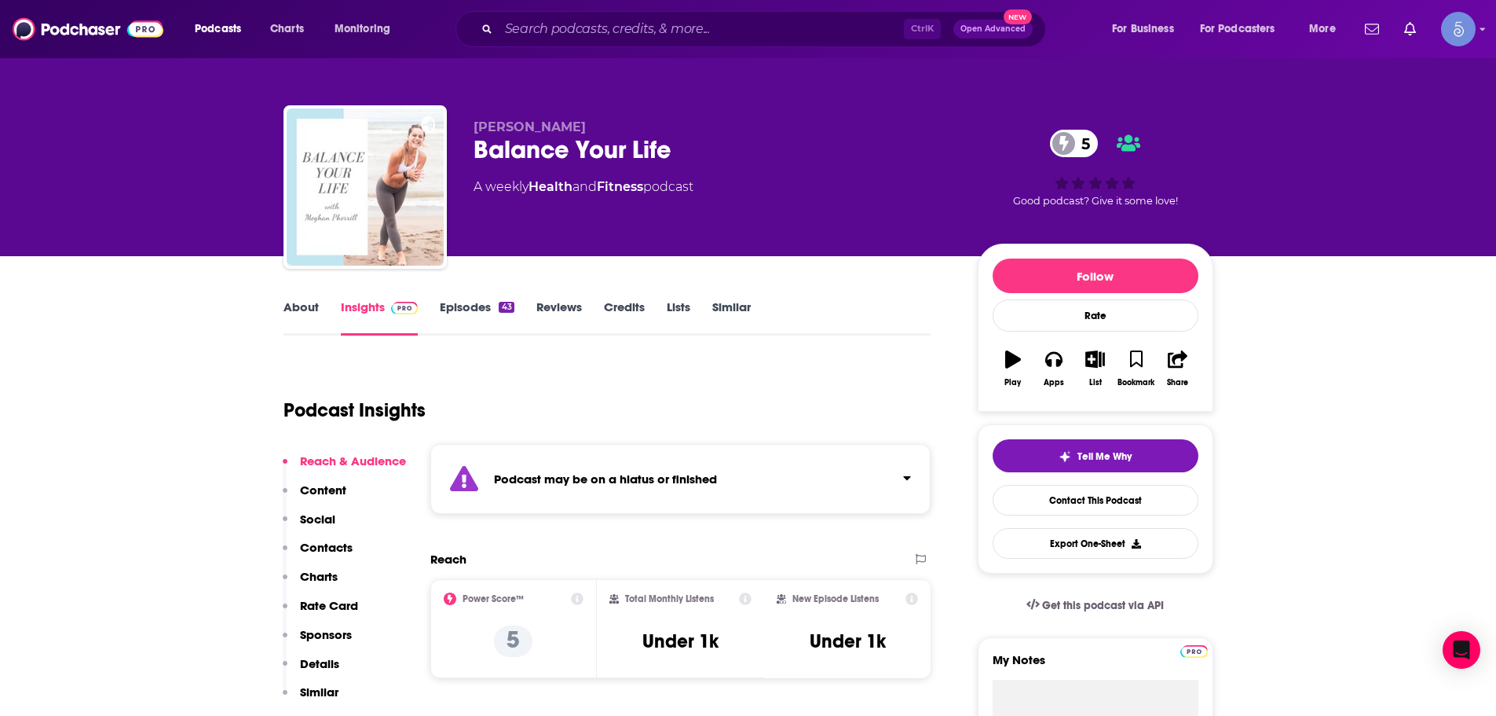
click at [584, 49] on div "Podcasts Charts Monitoring Ctrl K Open Advanced New For Business For Podcasters…" at bounding box center [748, 29] width 1496 height 58
click at [591, 32] on input "Search podcasts, credits, & more..." at bounding box center [701, 28] width 405 height 25
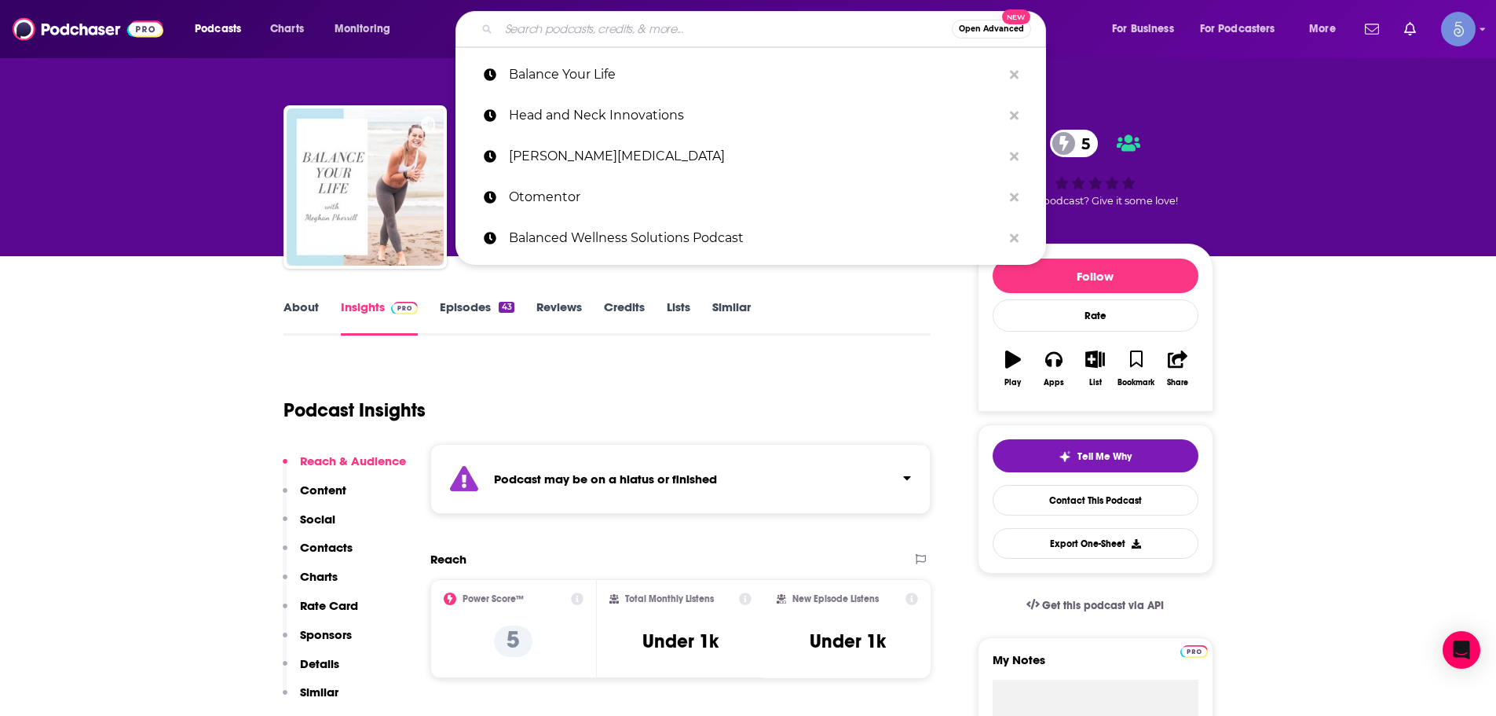
paste input "Mind Body Detox Podcast"
type input "Mind Body Detox Podcast"
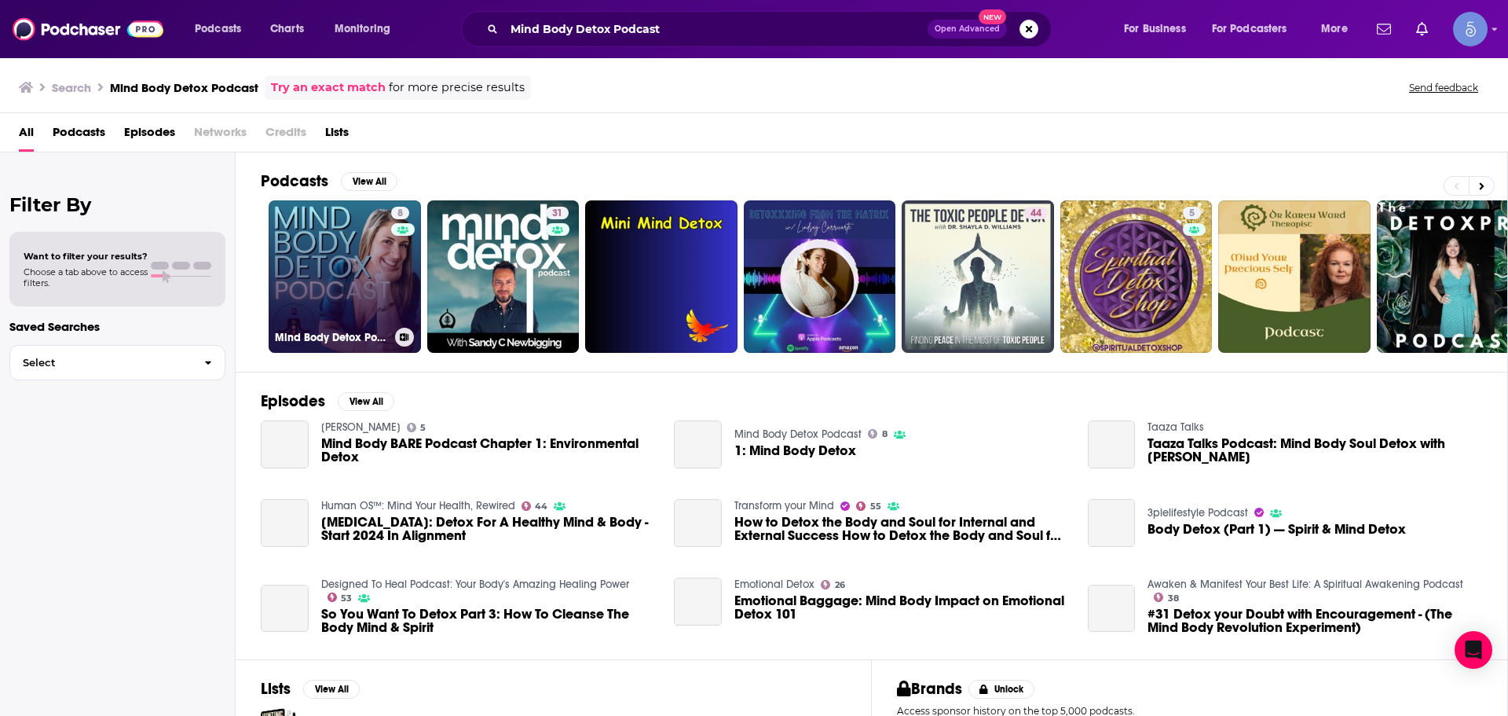
click at [341, 286] on link "8 Mind Body Detox Podcast" at bounding box center [345, 276] width 152 height 152
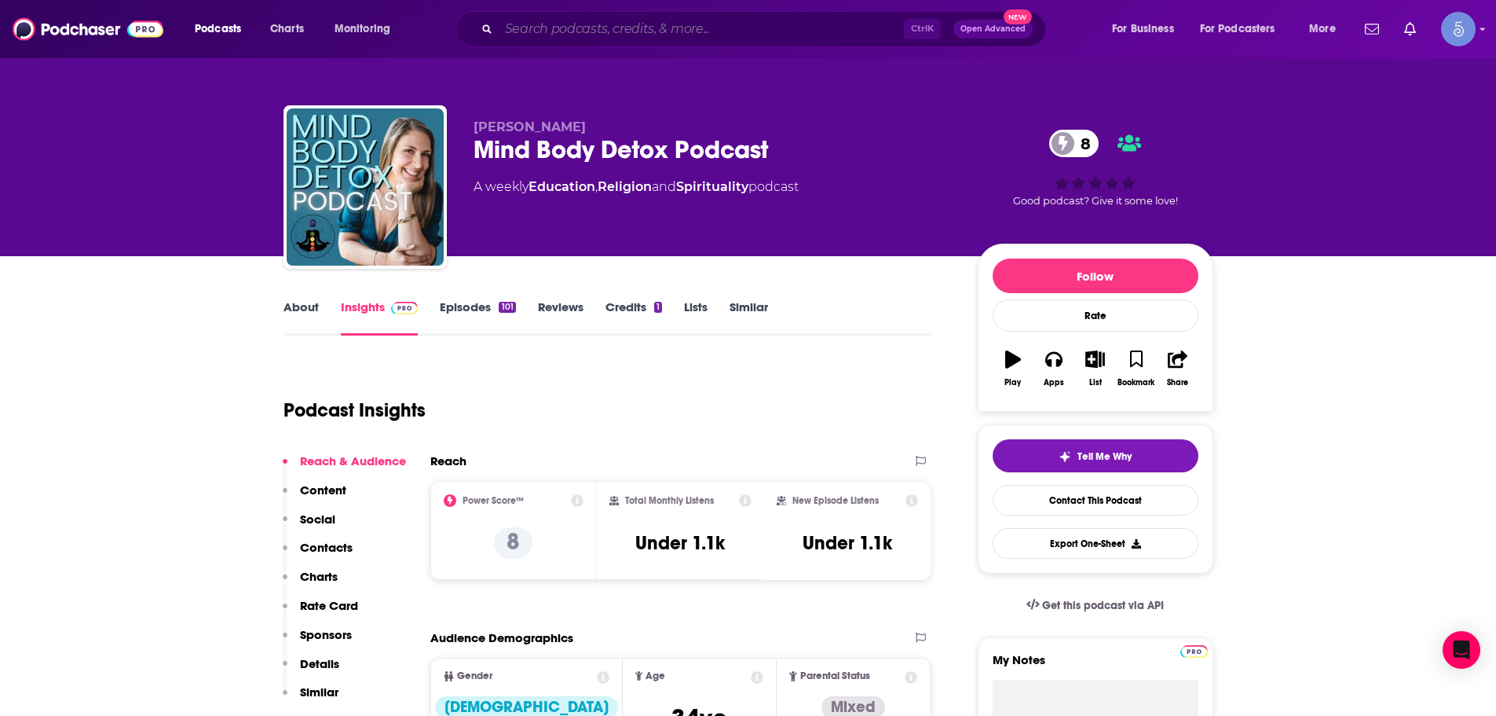
click at [649, 28] on input "Search podcasts, credits, & more..." at bounding box center [701, 28] width 405 height 25
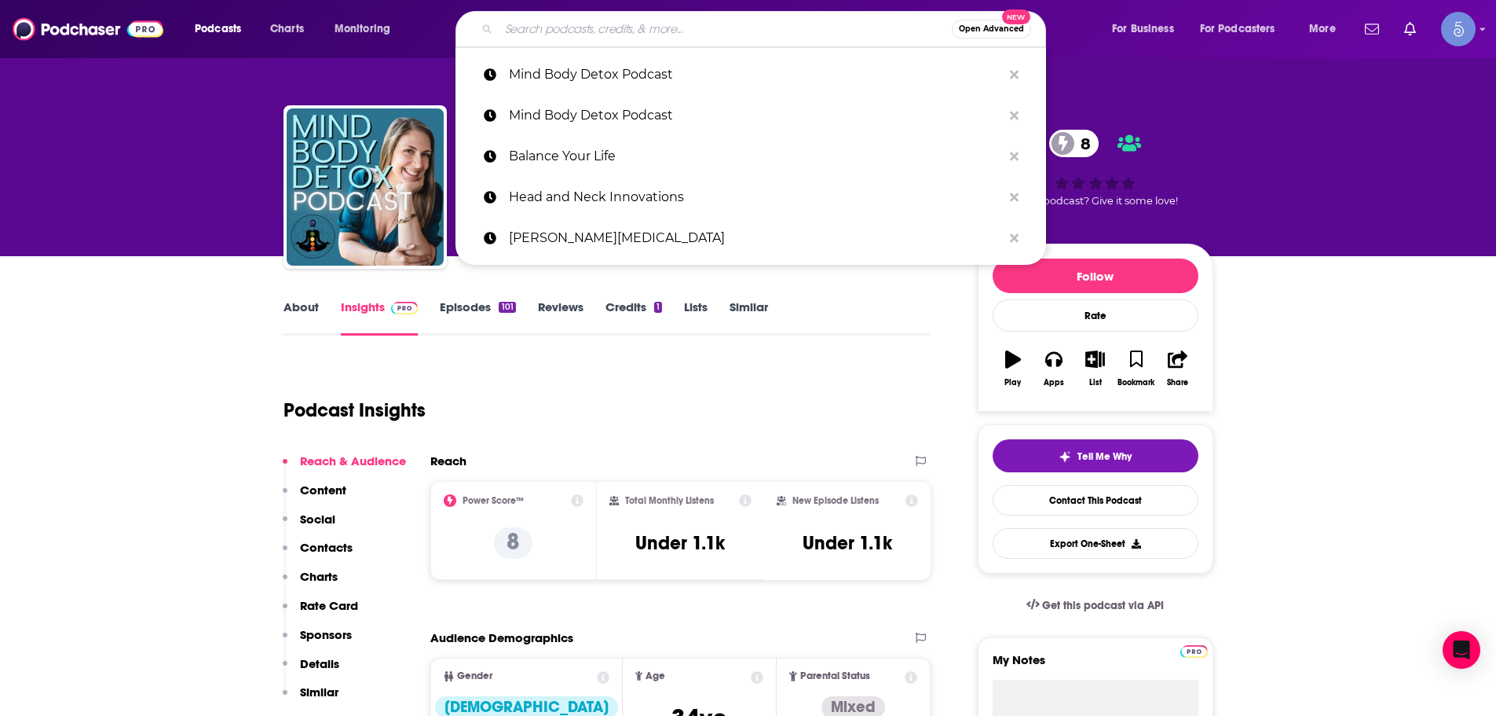
paste input "The Funk'tional Nutrition Podcast"
type input "The Funk'tional Nutrition Podcast"
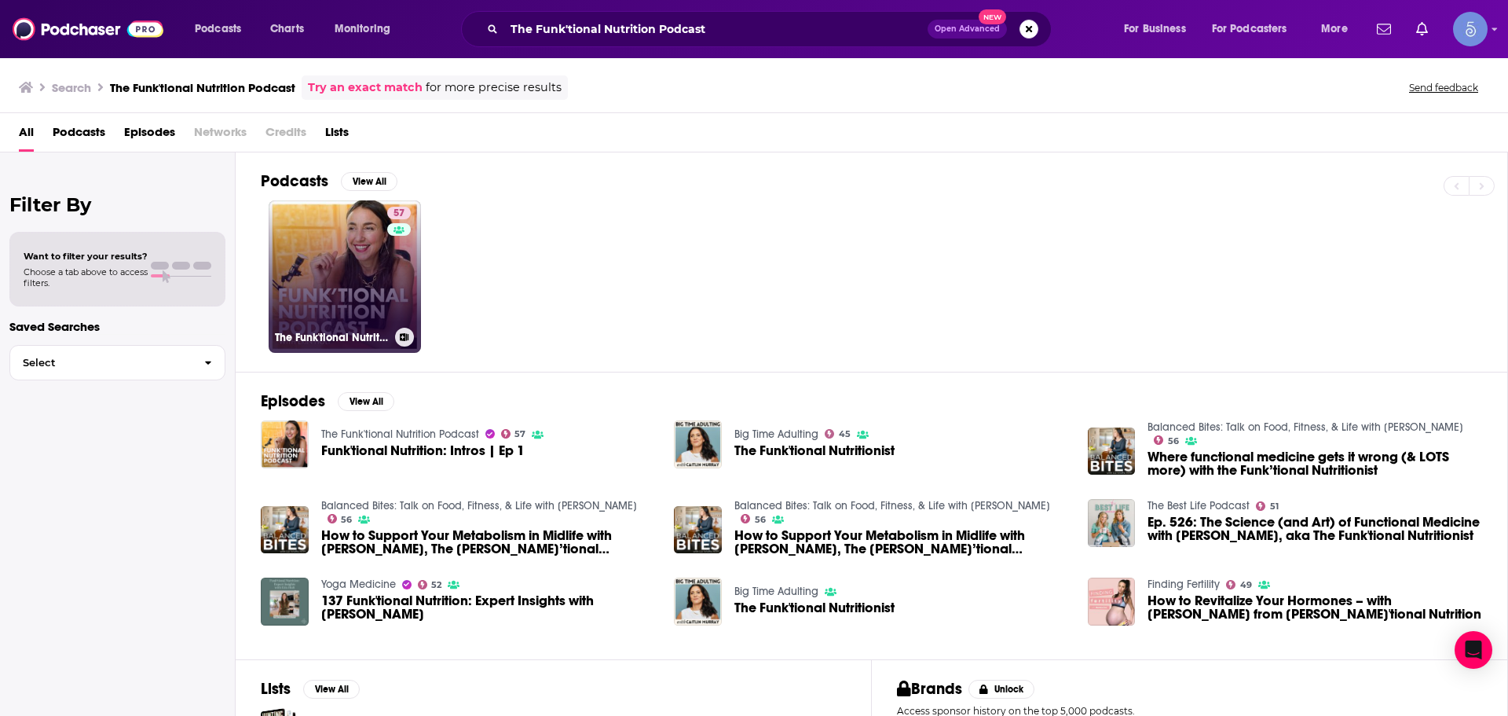
click at [377, 300] on link "57 The Funk'tional Nutrition Podcast" at bounding box center [345, 276] width 152 height 152
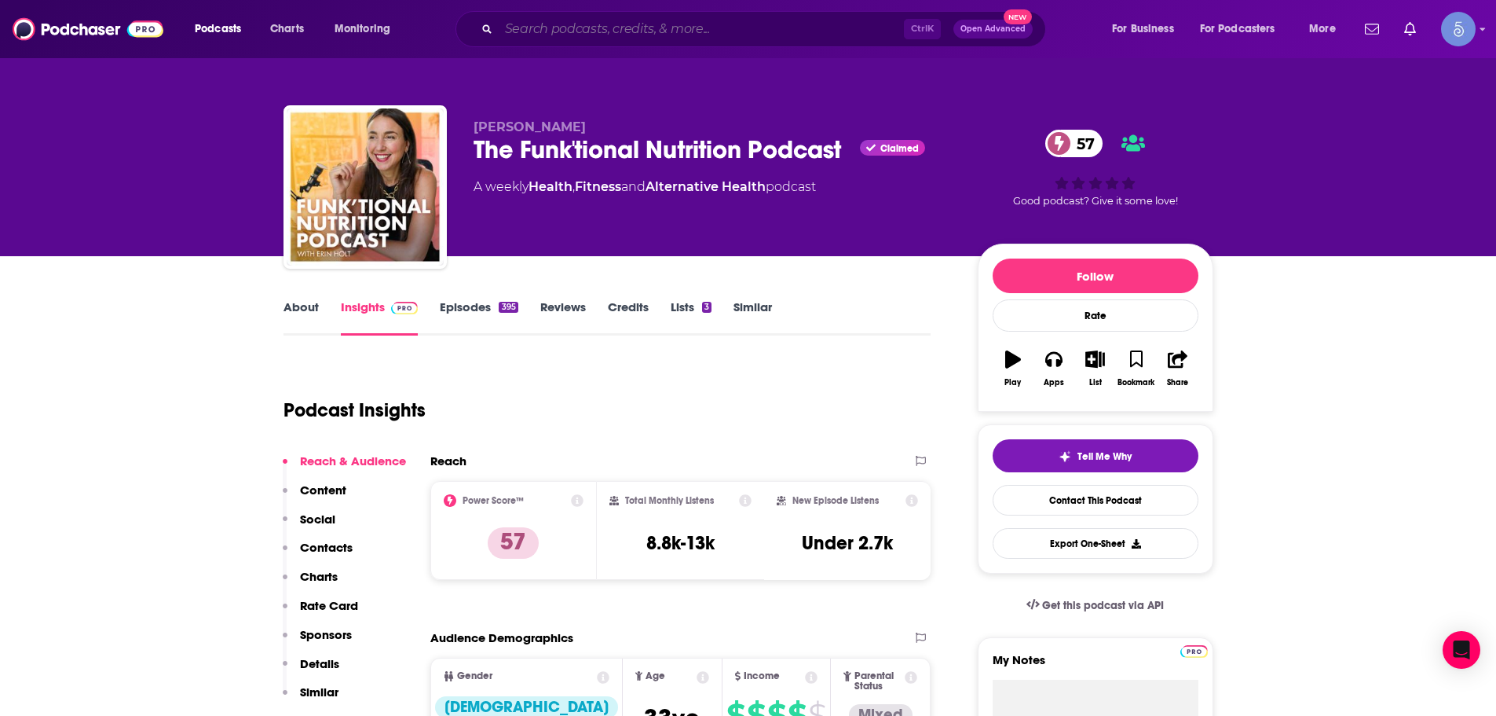
click at [818, 41] on input "Search podcasts, credits, & more..." at bounding box center [701, 28] width 405 height 25
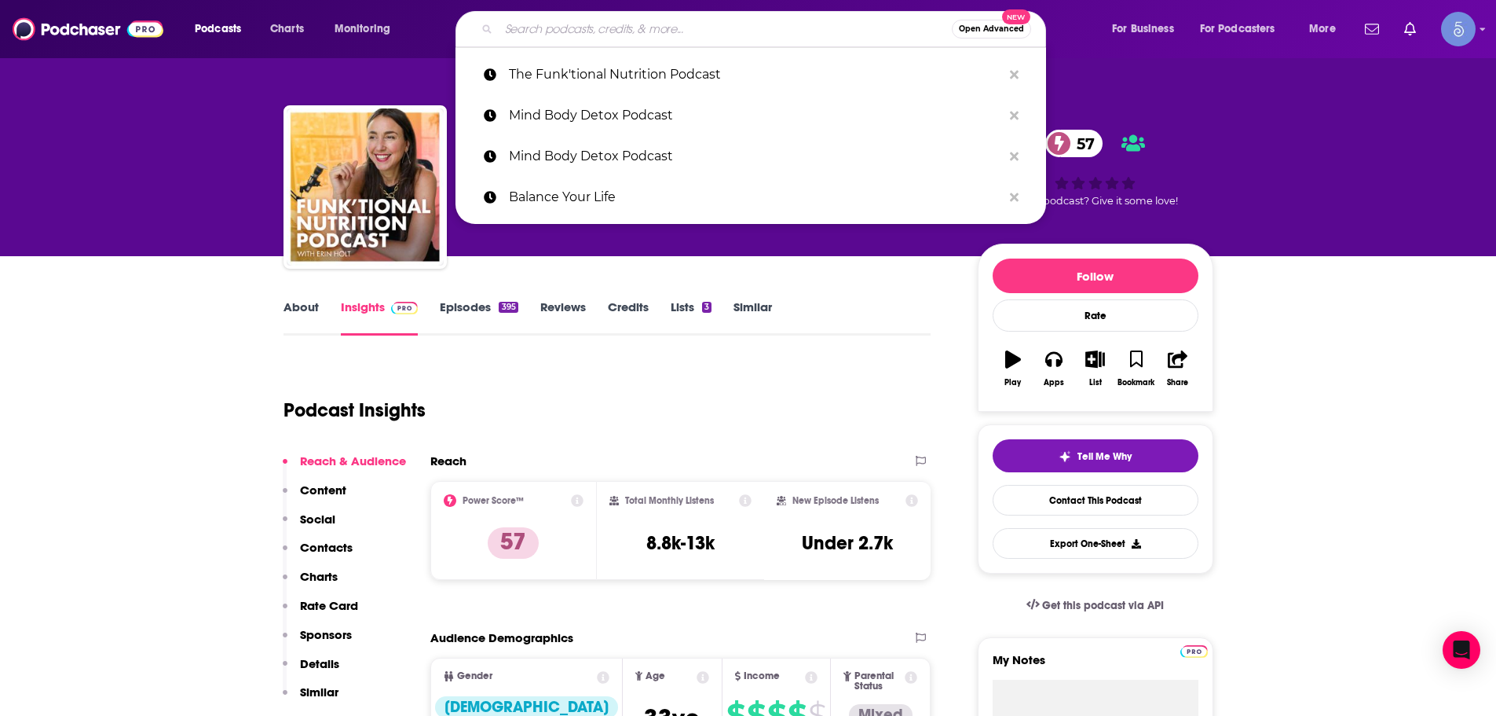
paste input "Revolution Health Radio"
type input "Revolution Health Radio"
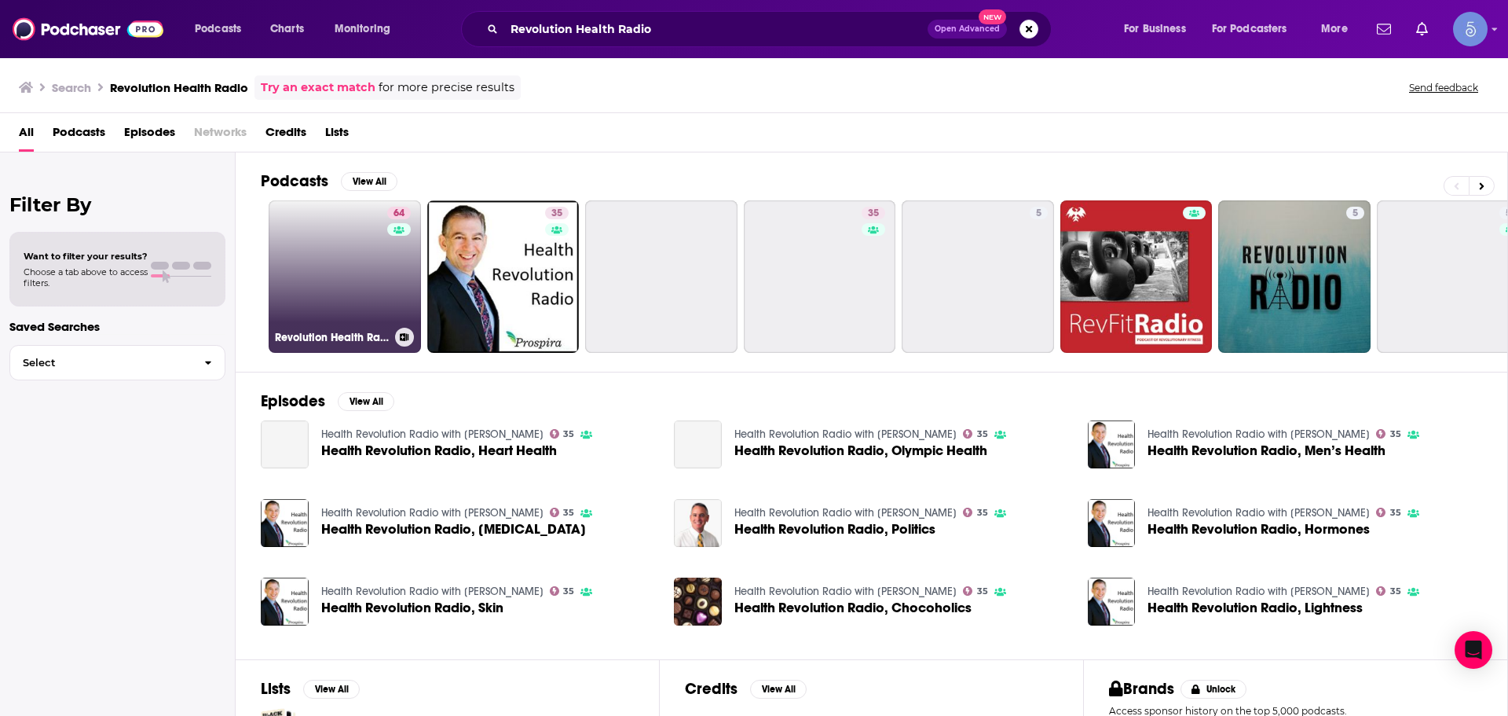
click at [300, 269] on link "64 Revolution Health Radio" at bounding box center [345, 276] width 152 height 152
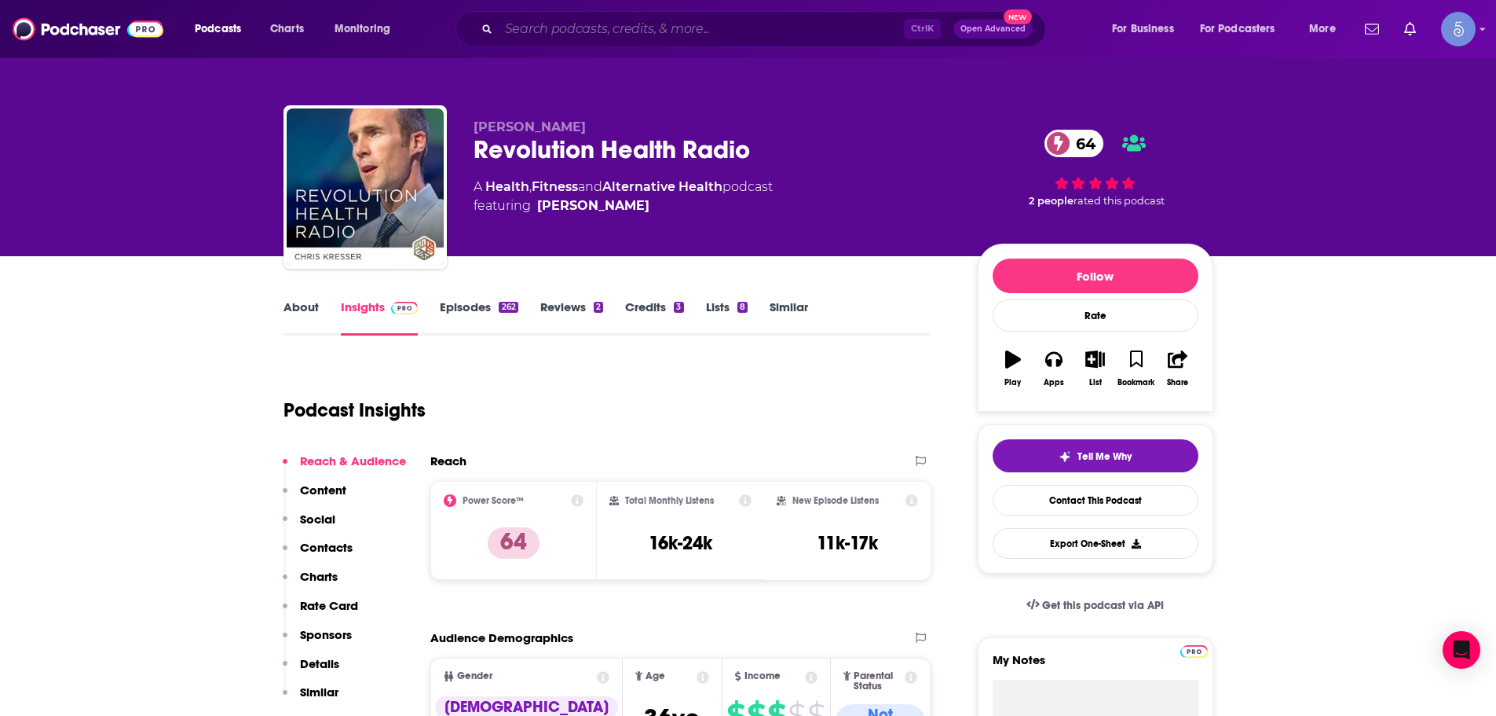
click at [659, 36] on input "Search podcasts, credits, & more..." at bounding box center [701, 28] width 405 height 25
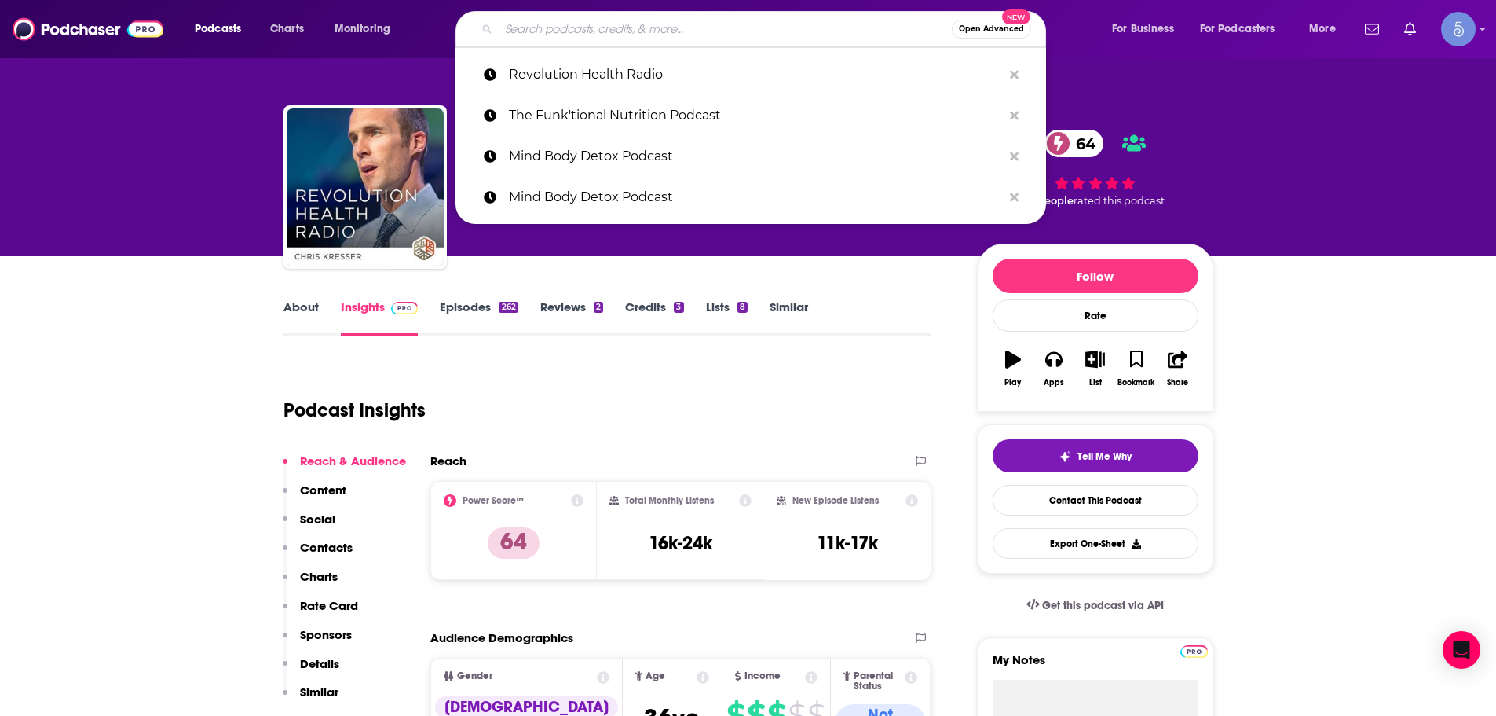
paste input "Diet Disruptors"
type input "Diet Disruptors"
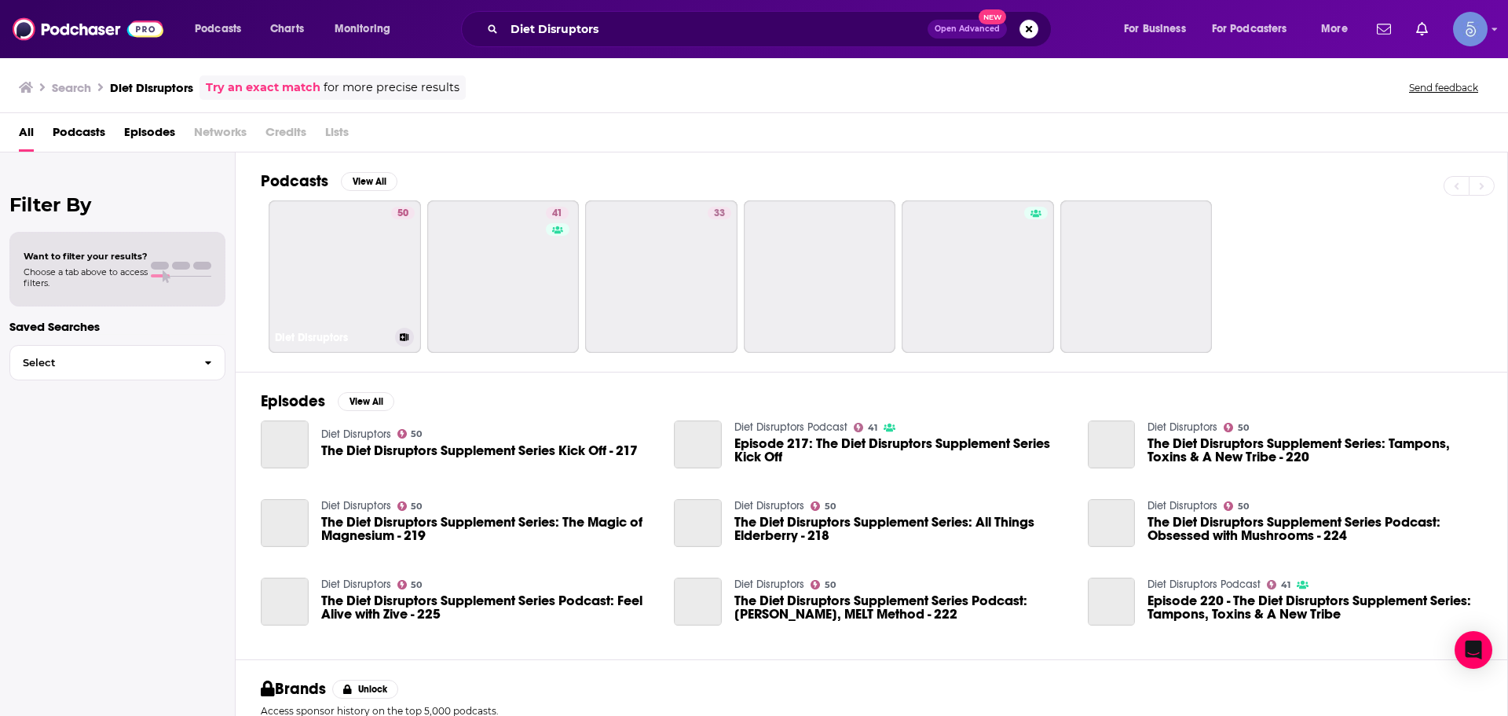
click at [317, 338] on h3 "Diet Disruptors" at bounding box center [332, 337] width 114 height 13
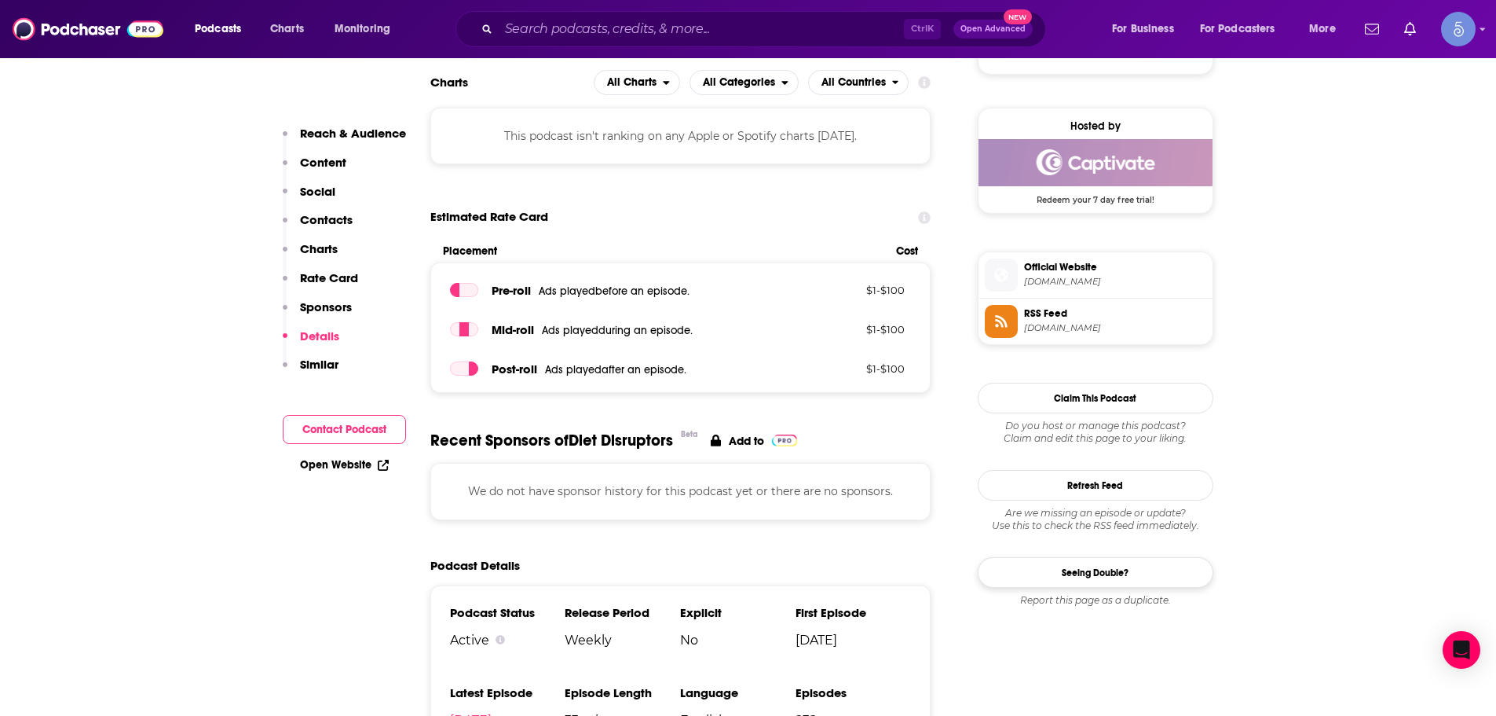
scroll to position [1571, 0]
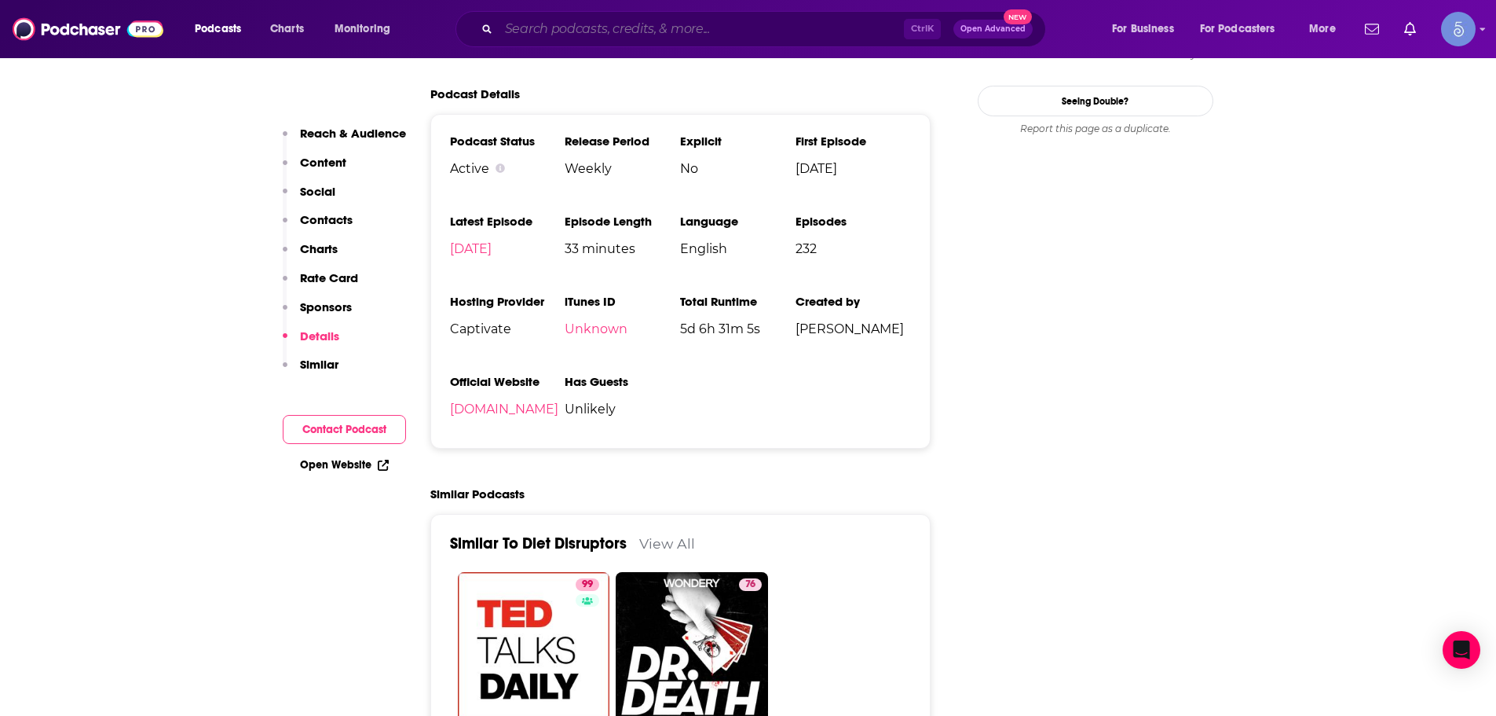
click at [522, 27] on input "Search podcasts, credits, & more..." at bounding box center [701, 28] width 405 height 25
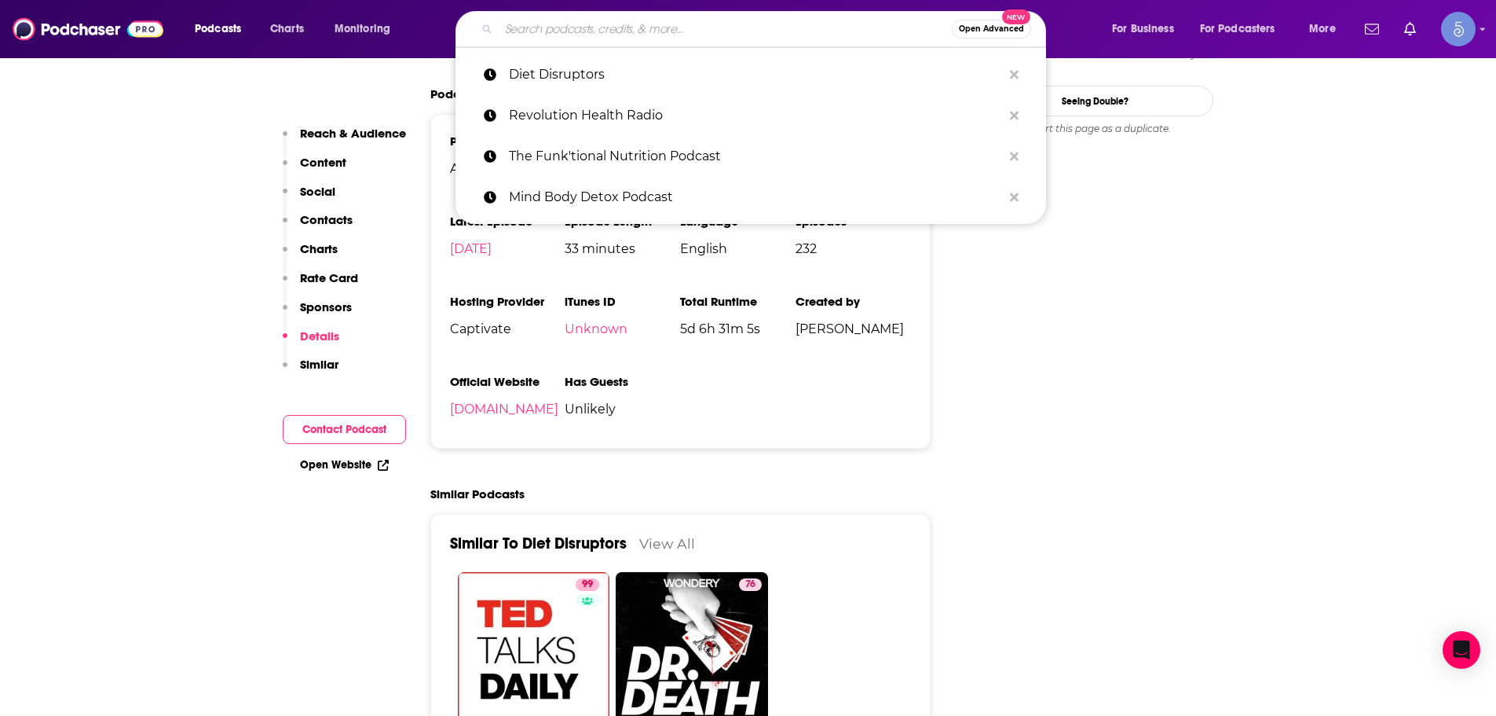
paste input "The Health Revival Show"
type input "The Health Revival Show"
